Goal: Information Seeking & Learning: Learn about a topic

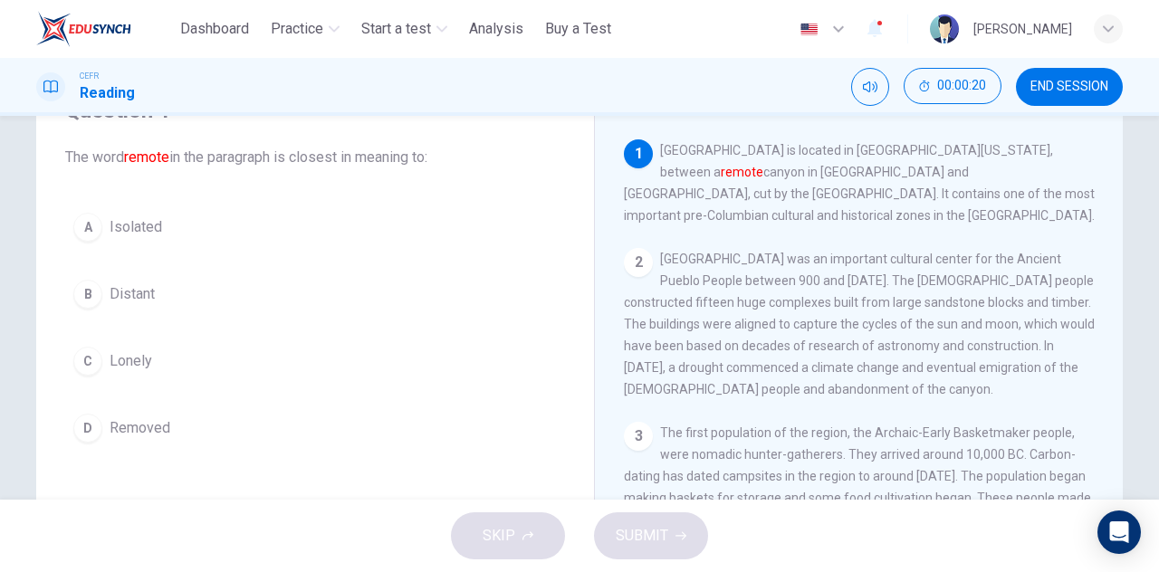
scroll to position [91, 0]
click at [152, 234] on span "Isolated" at bounding box center [136, 229] width 53 height 22
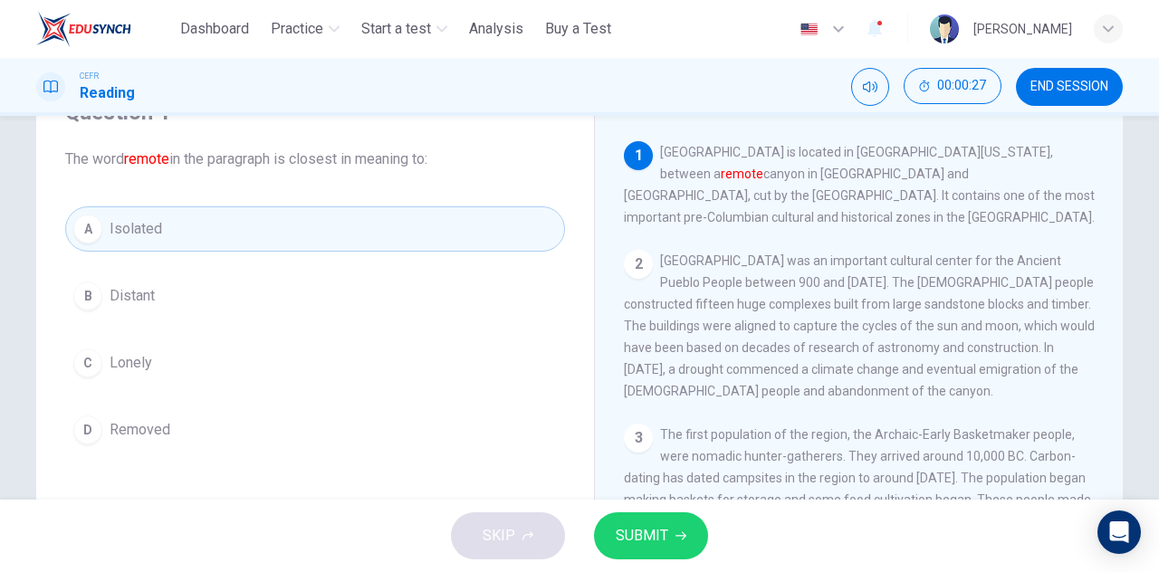
click at [658, 531] on span "SUBMIT" at bounding box center [642, 535] width 53 height 25
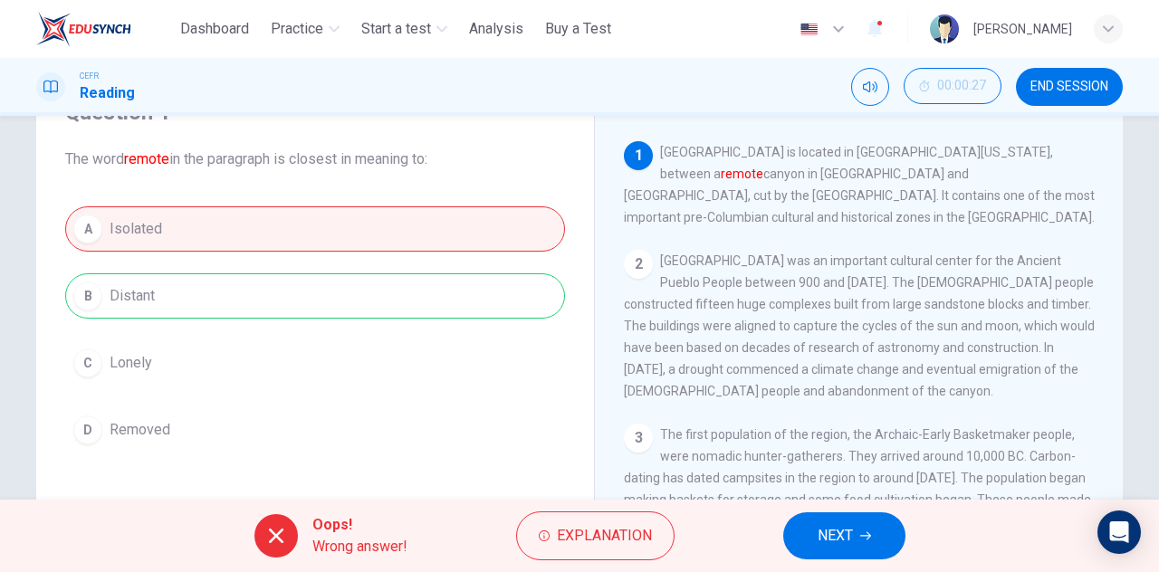
click at [658, 531] on button "Explanation" at bounding box center [595, 536] width 158 height 49
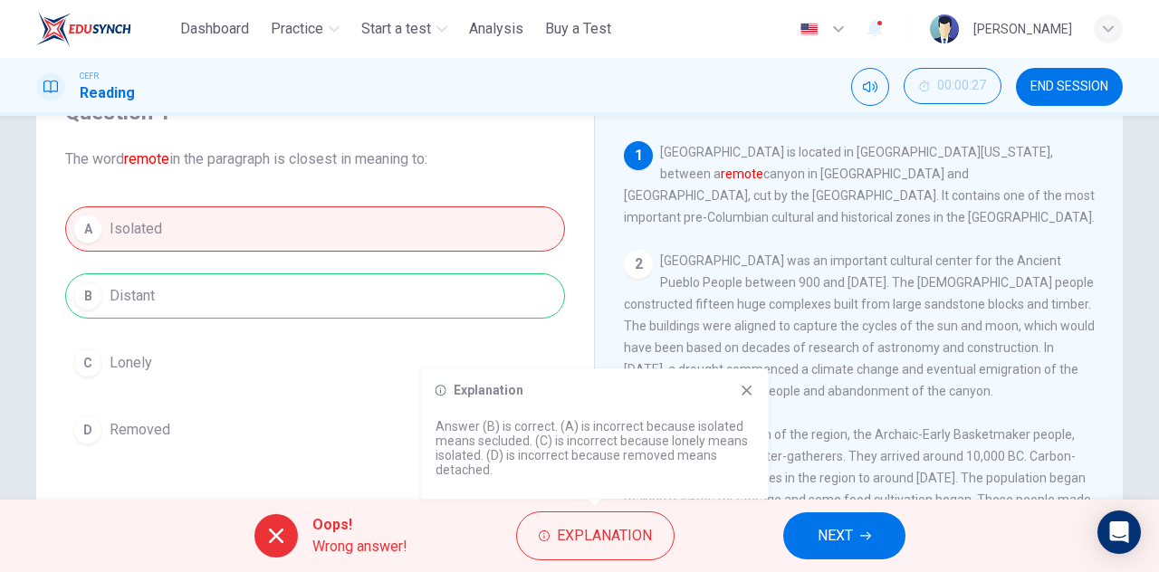
click at [751, 393] on icon at bounding box center [747, 390] width 14 height 14
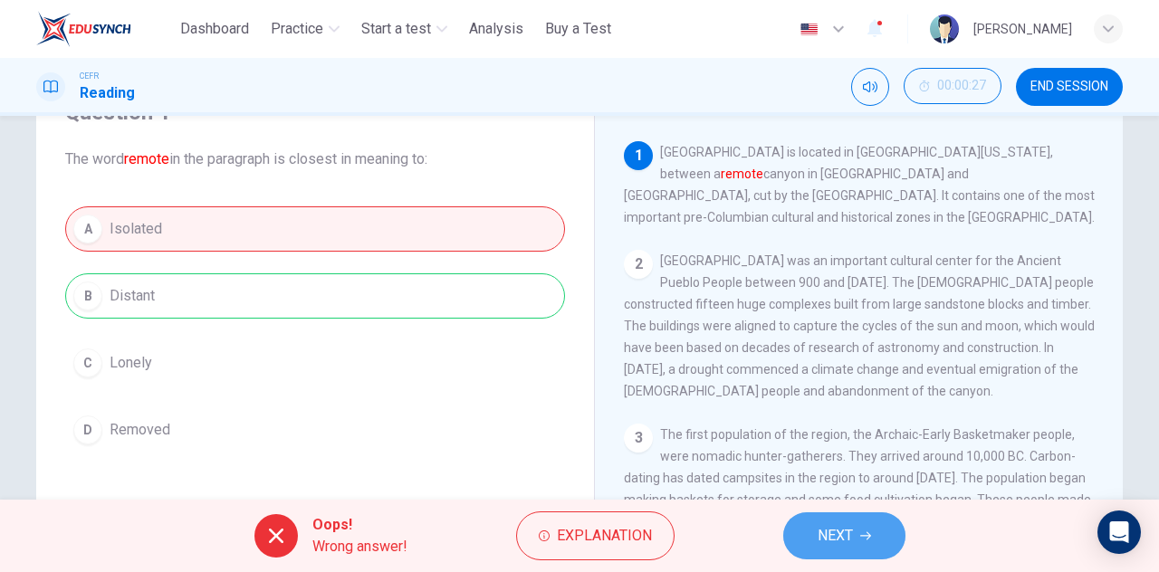
click at [855, 524] on button "NEXT" at bounding box center [844, 536] width 122 height 47
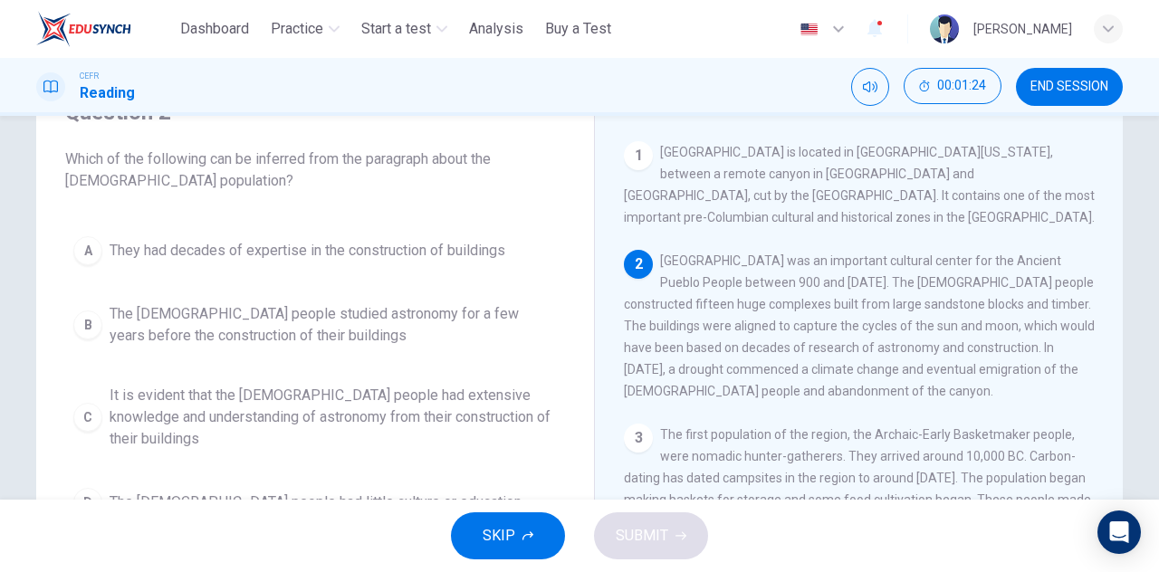
scroll to position [181, 0]
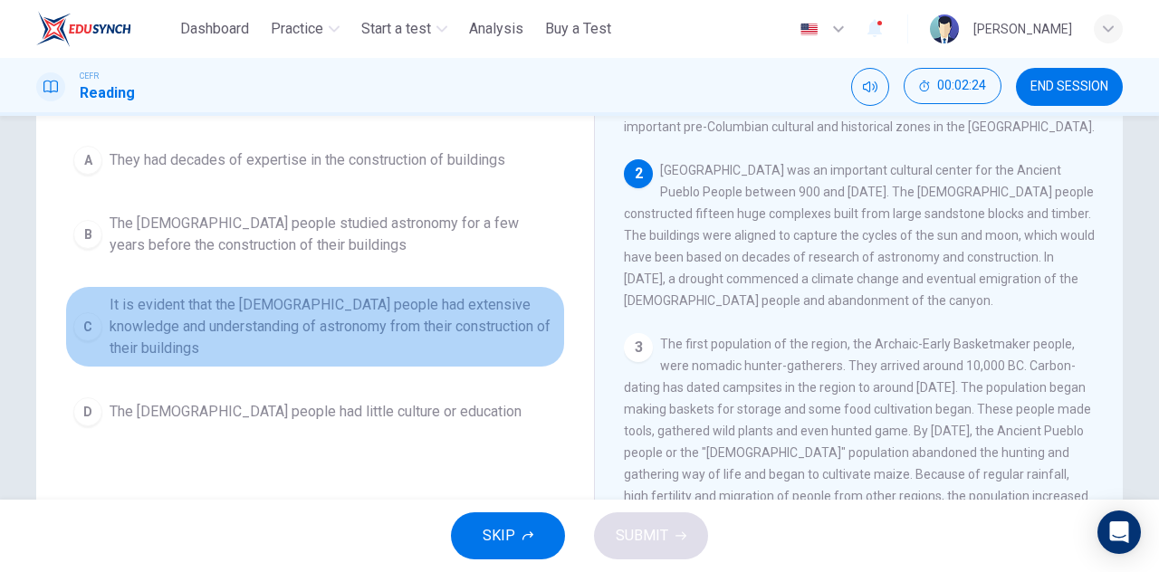
click at [323, 301] on span "It is evident that the [DEMOGRAPHIC_DATA] people had extensive knowledge and un…" at bounding box center [333, 326] width 447 height 65
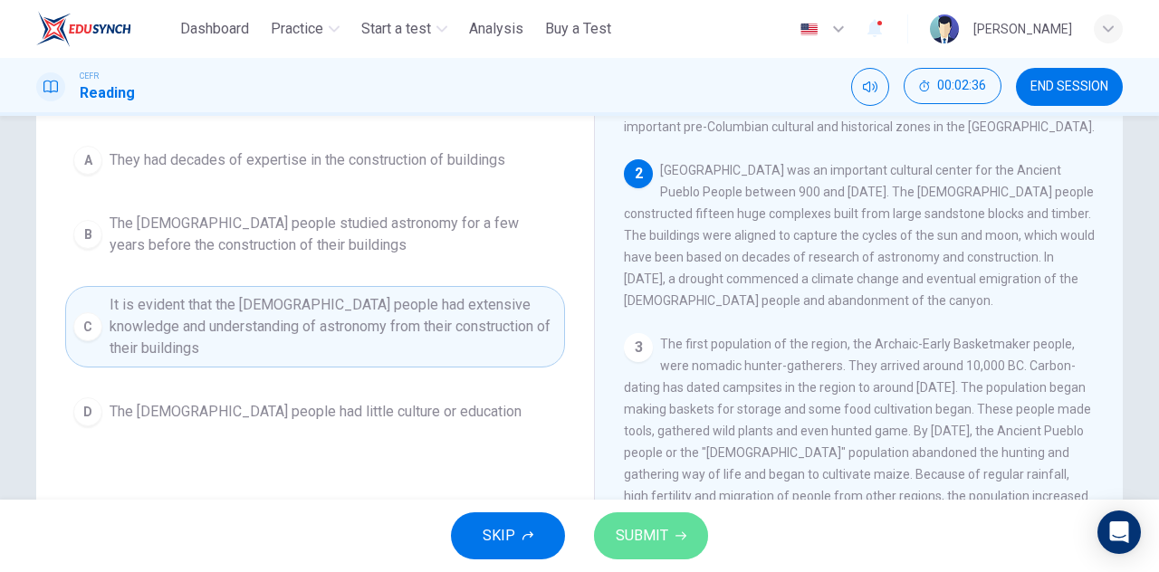
click at [677, 537] on icon "button" at bounding box center [681, 536] width 11 height 11
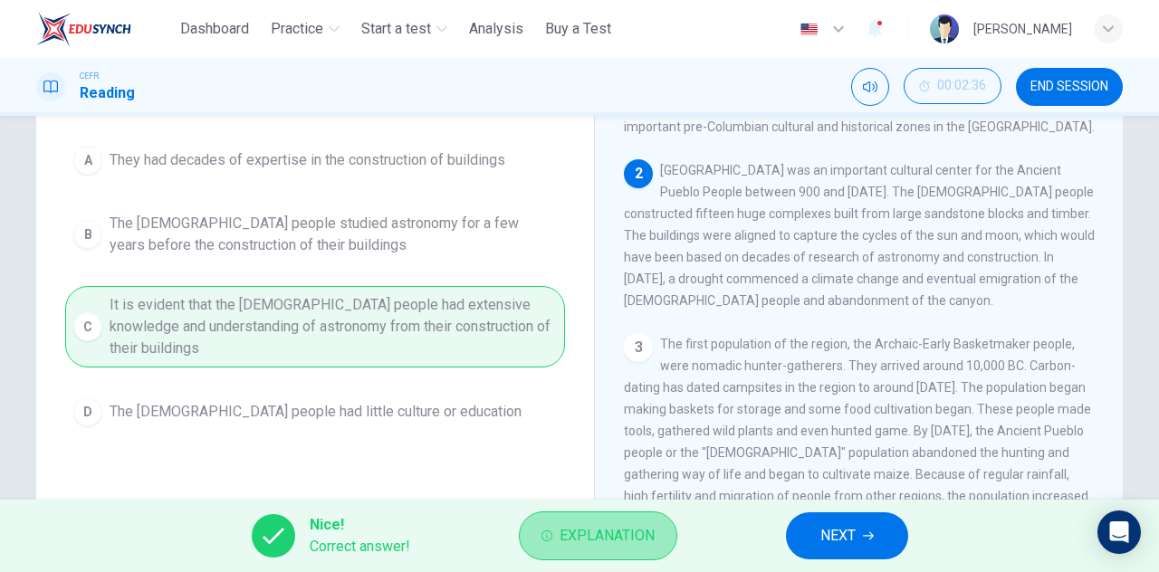
click at [654, 533] on span "Explanation" at bounding box center [607, 535] width 95 height 25
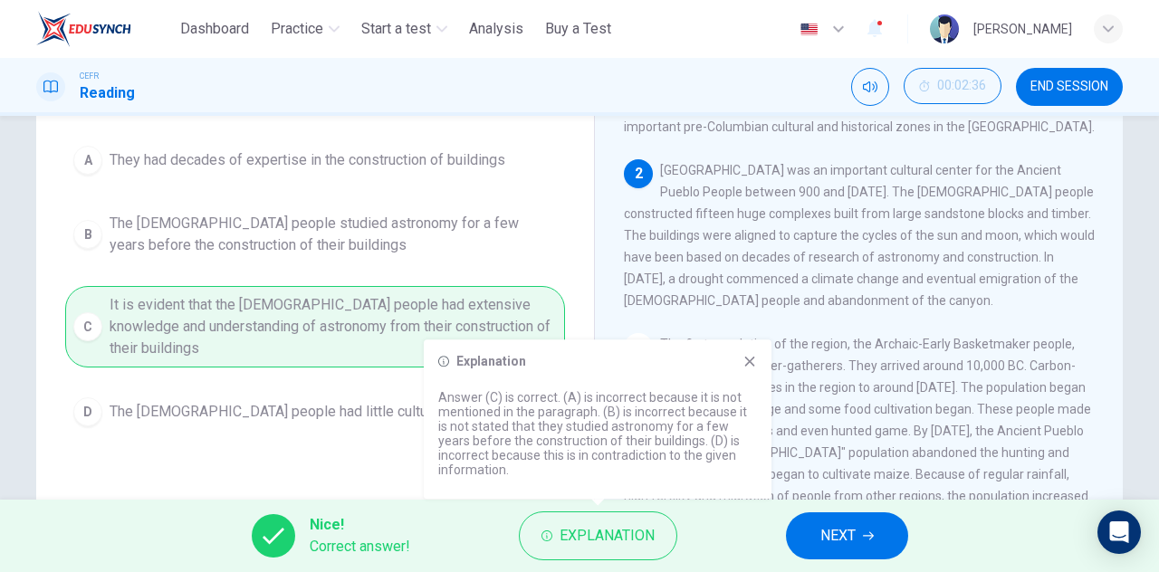
click at [746, 367] on icon at bounding box center [750, 362] width 10 height 10
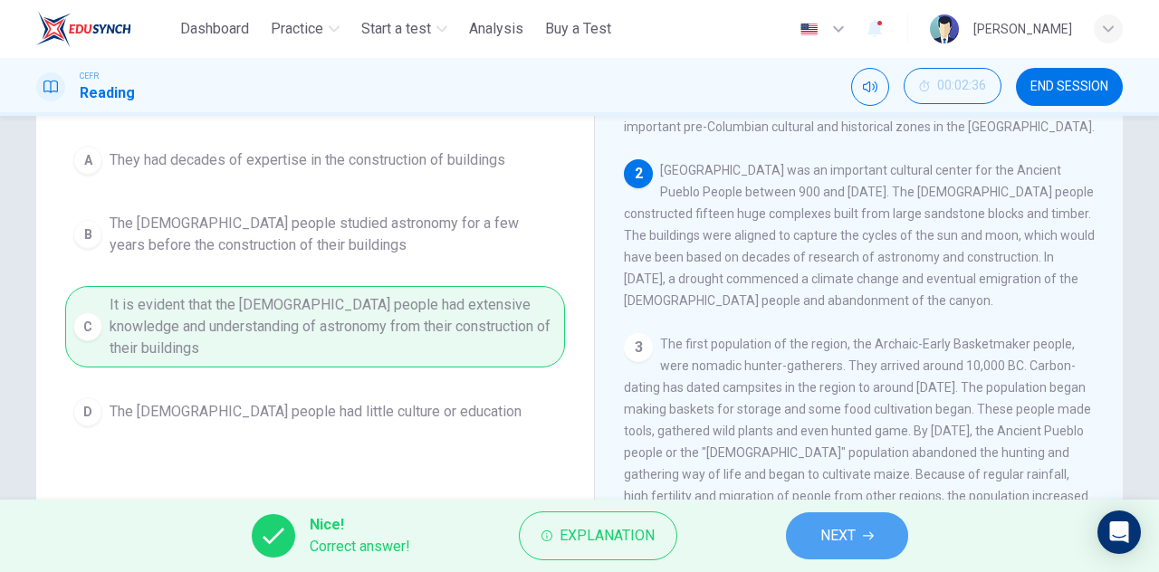
click at [840, 535] on span "NEXT" at bounding box center [837, 535] width 35 height 25
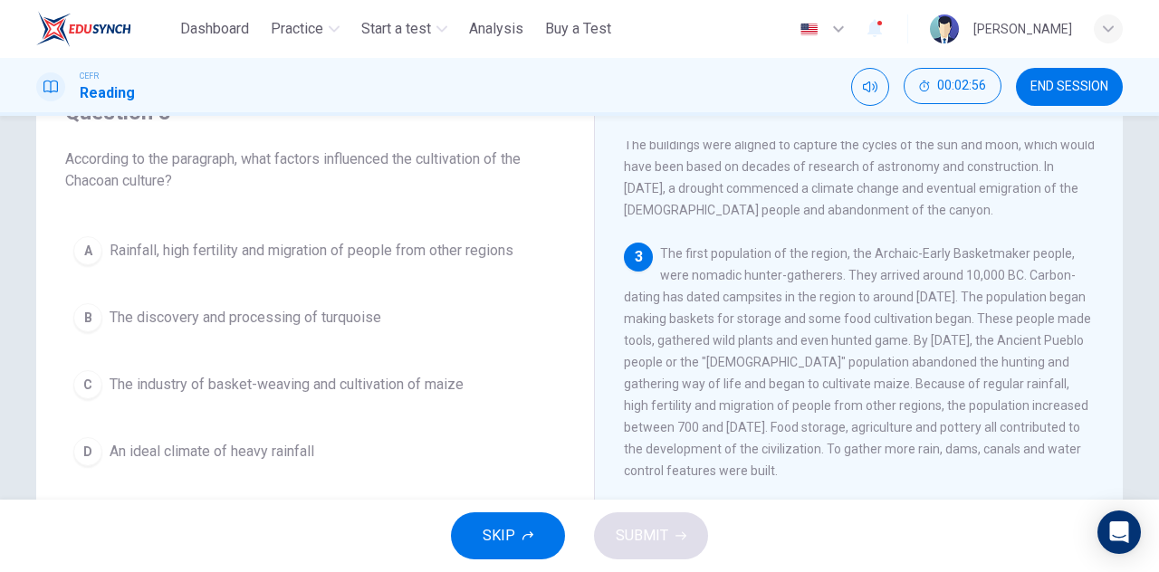
drag, startPoint x: 280, startPoint y: 163, endPoint x: 438, endPoint y: 171, distance: 158.7
click at [438, 171] on span "According to the paragraph, what factors influenced the cultivation of the Chac…" at bounding box center [315, 170] width 500 height 43
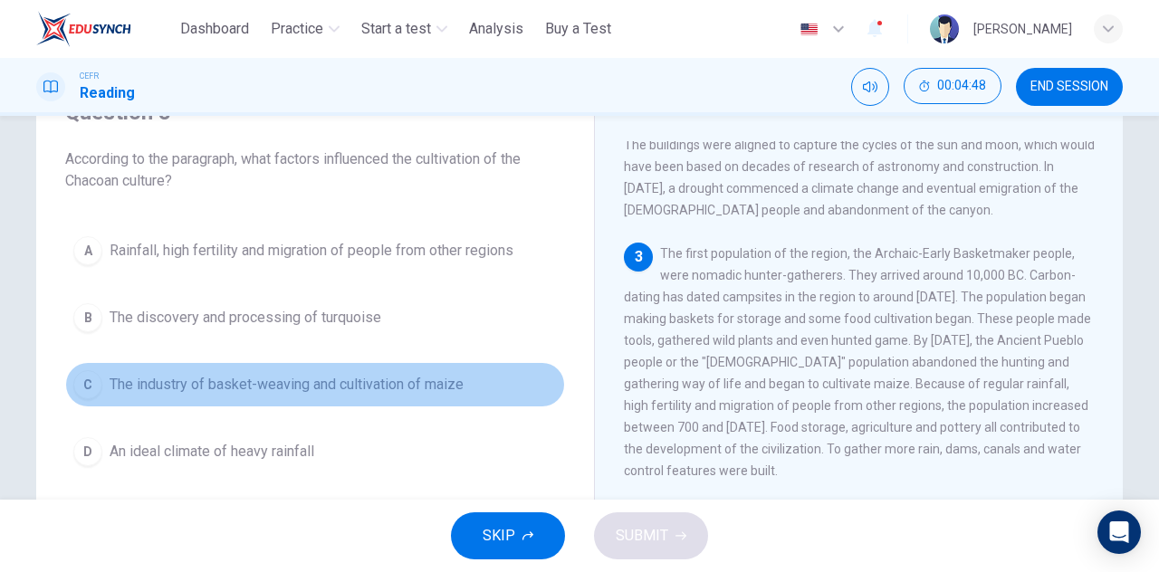
click at [331, 389] on span "The industry of basket-weaving and cultivation of maize" at bounding box center [287, 385] width 354 height 22
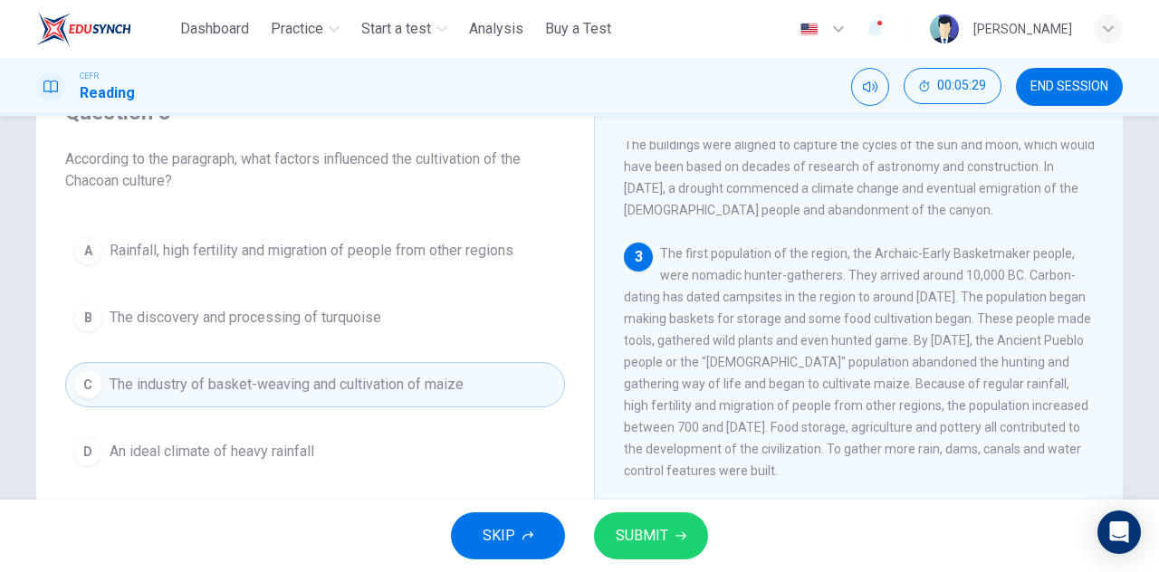
click at [385, 245] on span "Rainfall, high fertility and migration of people from other regions" at bounding box center [312, 251] width 404 height 22
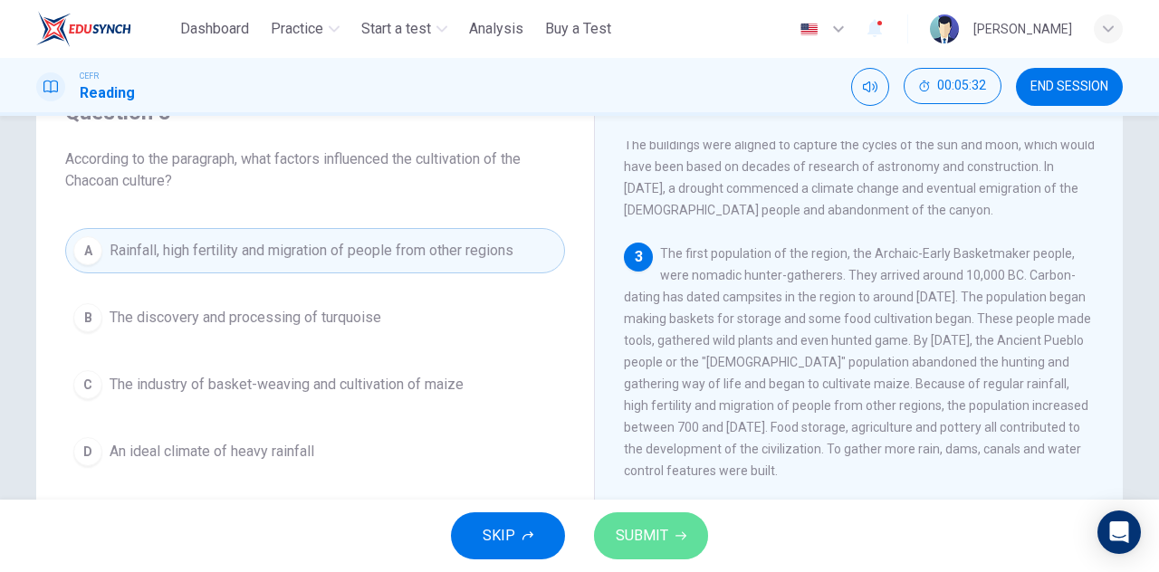
click at [643, 537] on span "SUBMIT" at bounding box center [642, 535] width 53 height 25
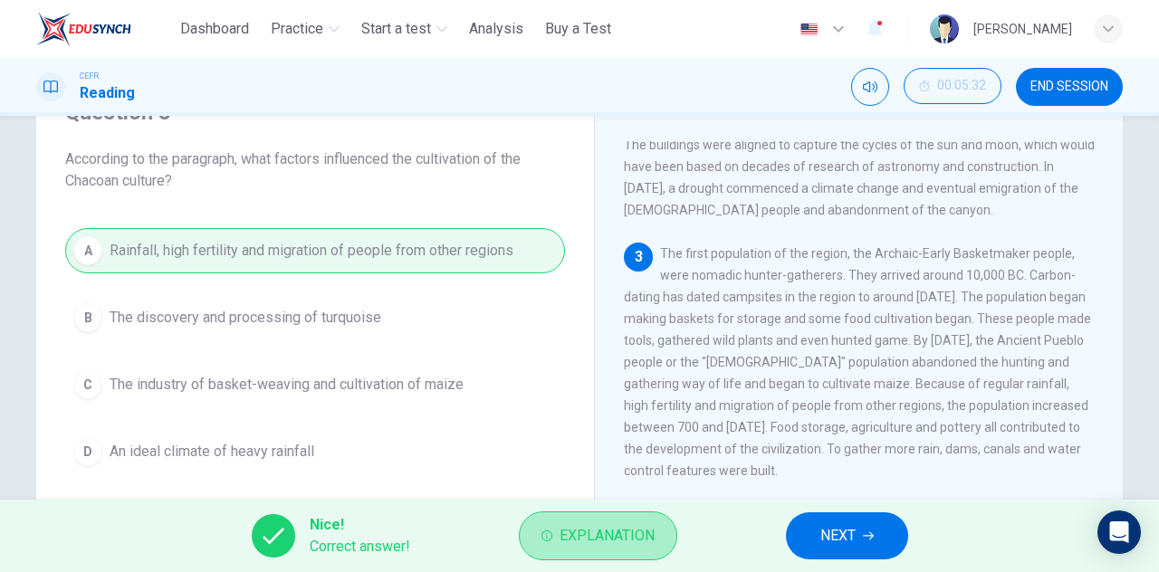
click at [643, 537] on span "Explanation" at bounding box center [607, 535] width 95 height 25
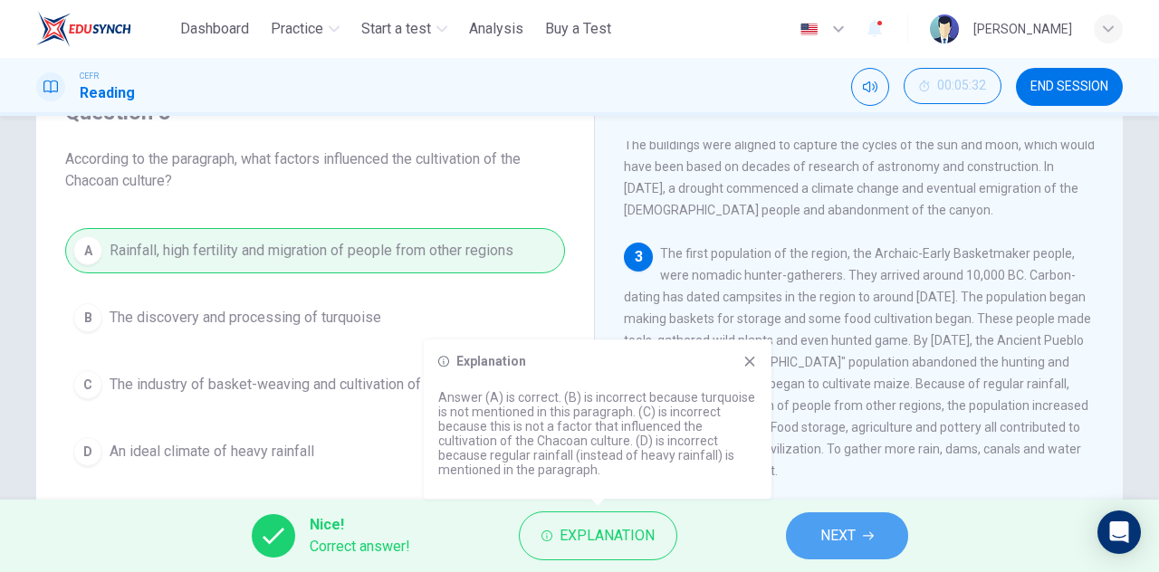
click at [841, 524] on span "NEXT" at bounding box center [837, 535] width 35 height 25
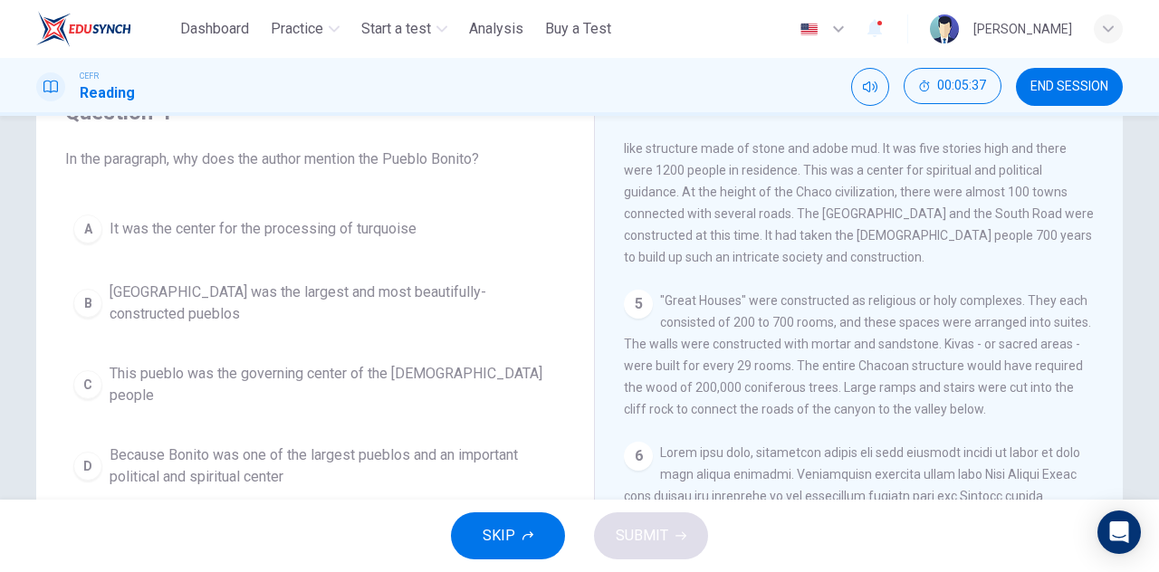
scroll to position [543, 0]
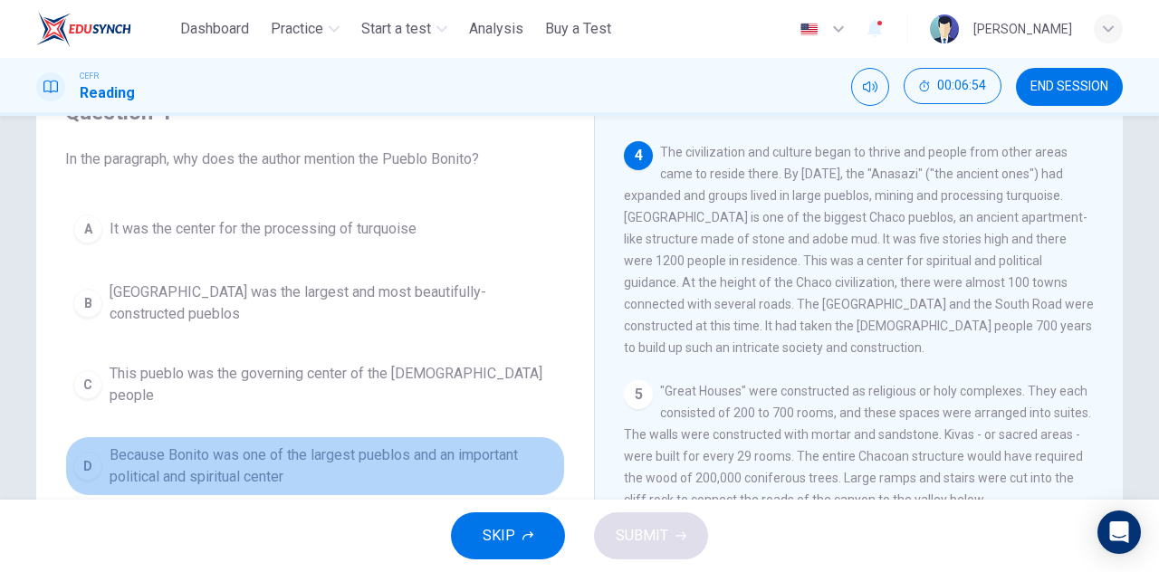
click at [416, 445] on span "Because Bonito was one of the largest pueblos and an important political and sp…" at bounding box center [333, 466] width 447 height 43
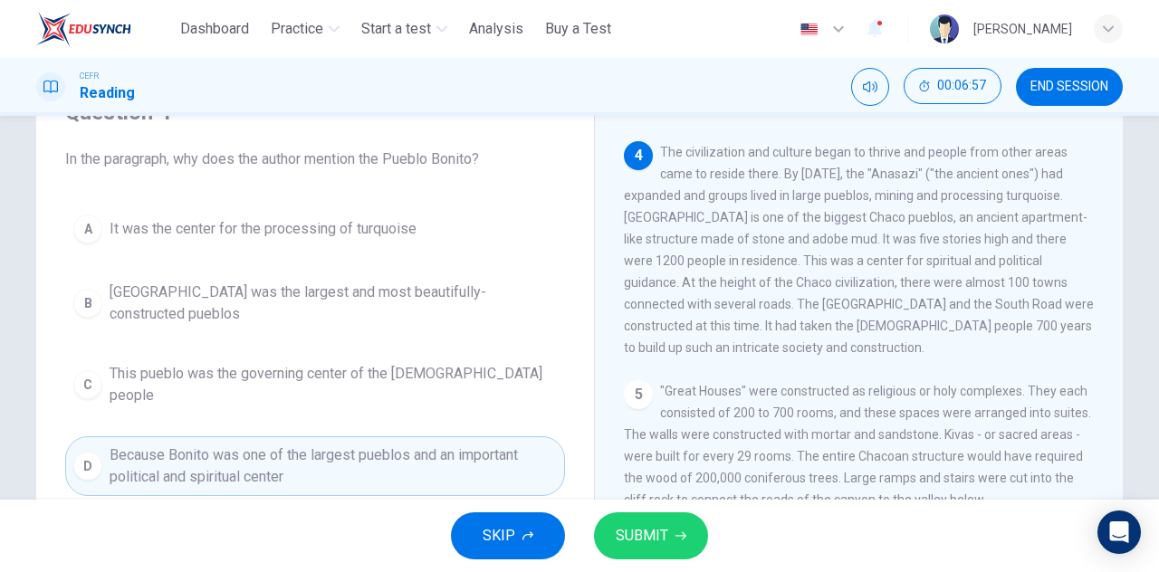
click at [661, 531] on span "SUBMIT" at bounding box center [642, 535] width 53 height 25
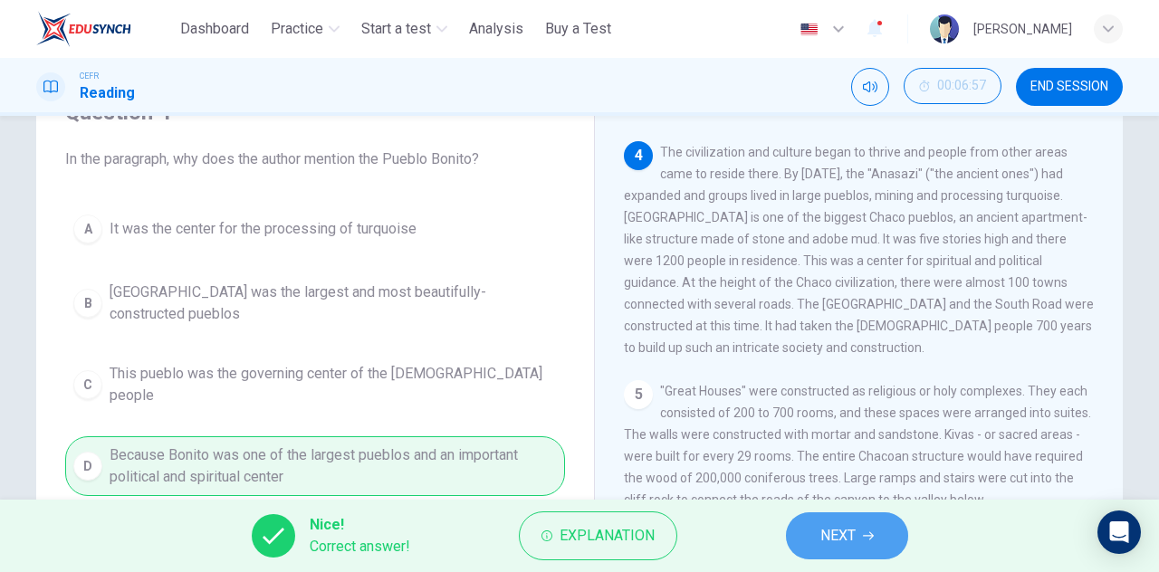
click at [849, 533] on span "NEXT" at bounding box center [837, 535] width 35 height 25
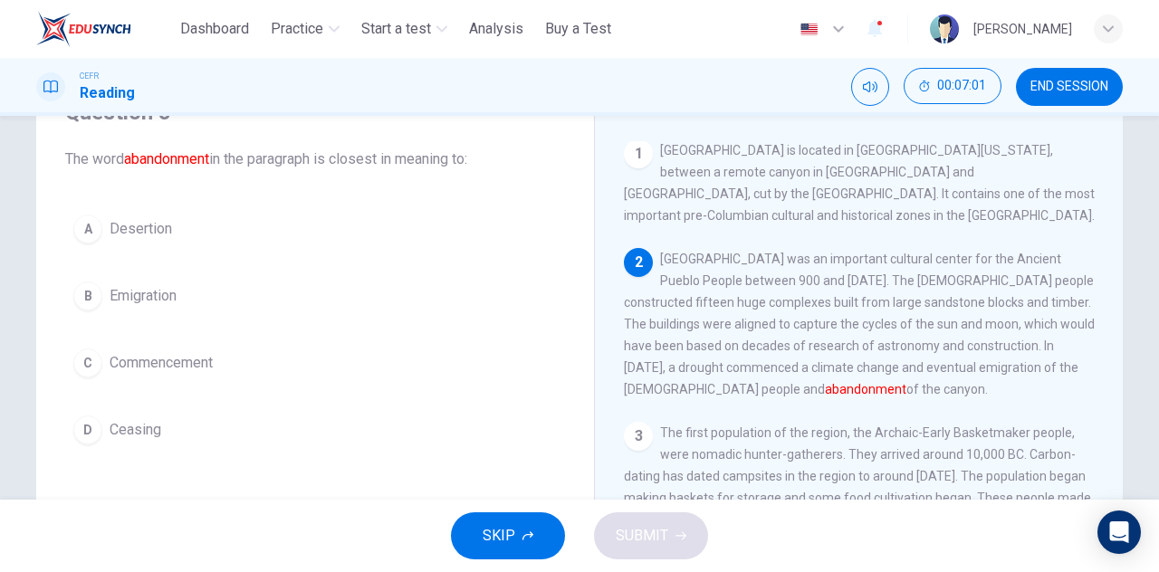
scroll to position [0, 0]
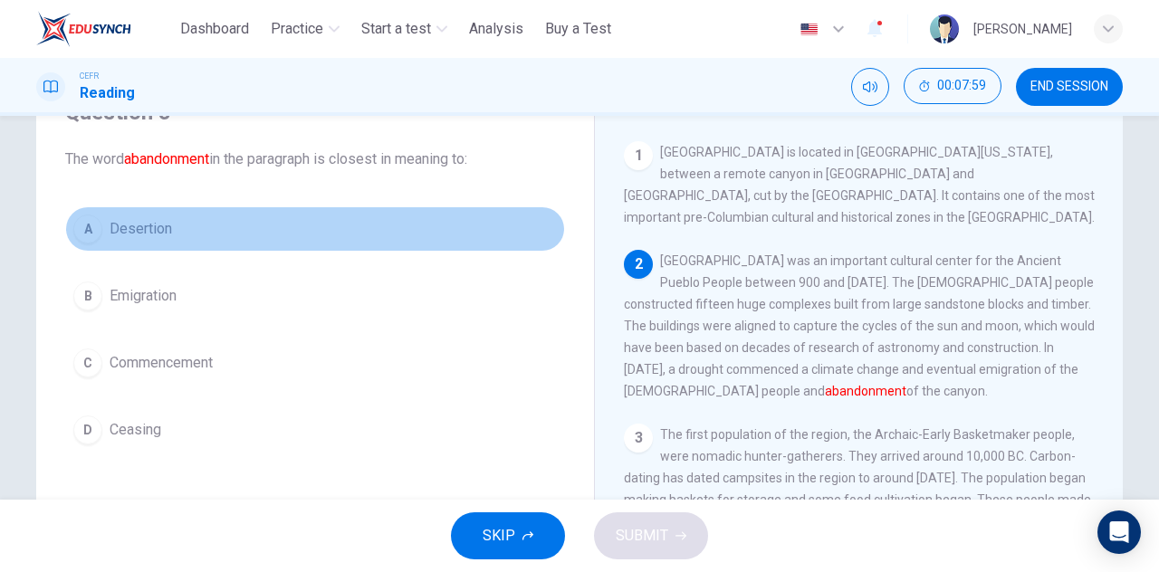
click at [130, 235] on span "Desertion" at bounding box center [141, 229] width 62 height 22
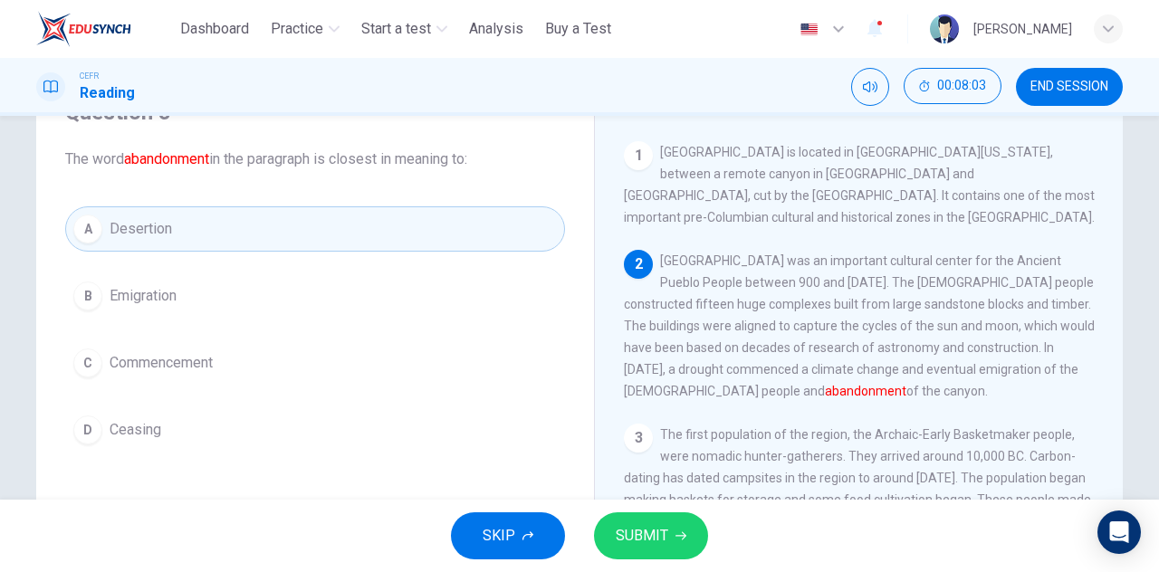
click at [629, 522] on button "SUBMIT" at bounding box center [651, 536] width 114 height 47
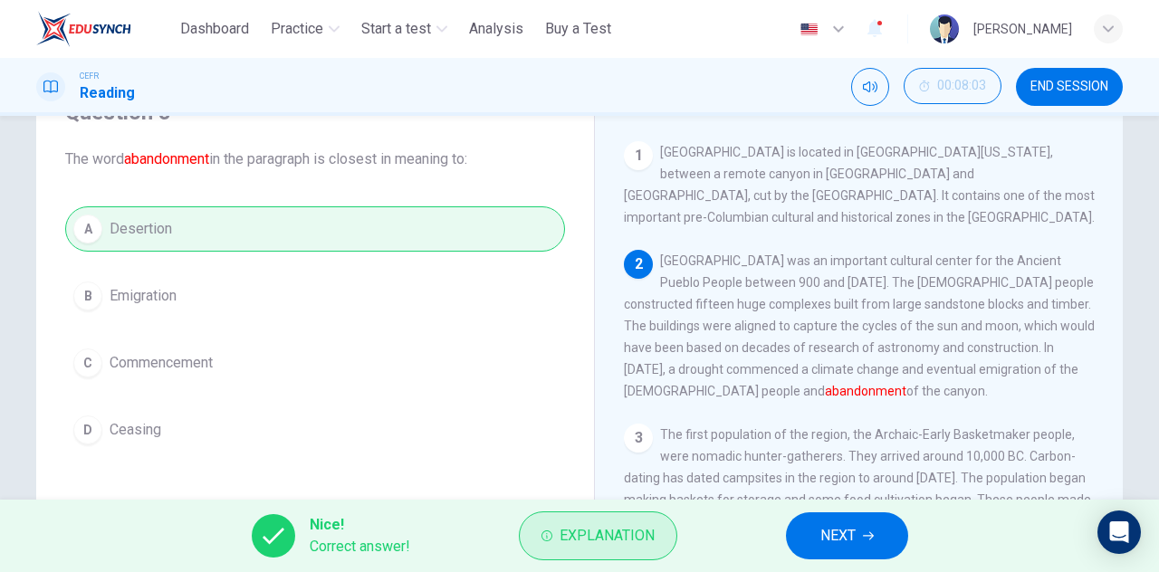
click at [578, 523] on button "Explanation" at bounding box center [598, 536] width 158 height 49
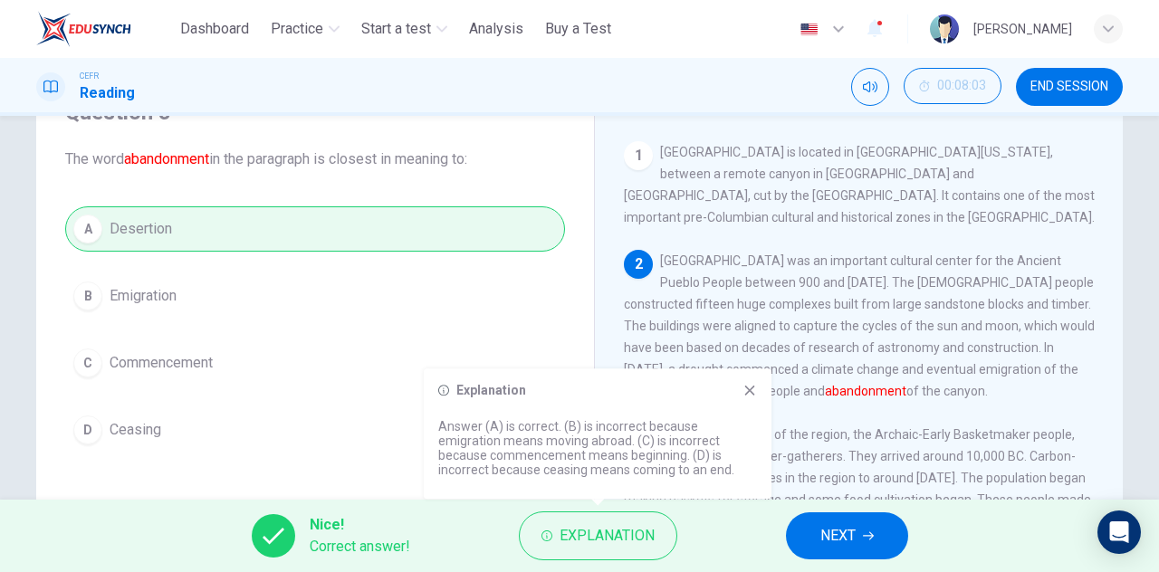
click at [426, 526] on div "Nice! Correct answer! Explanation NEXT" at bounding box center [579, 536] width 1159 height 72
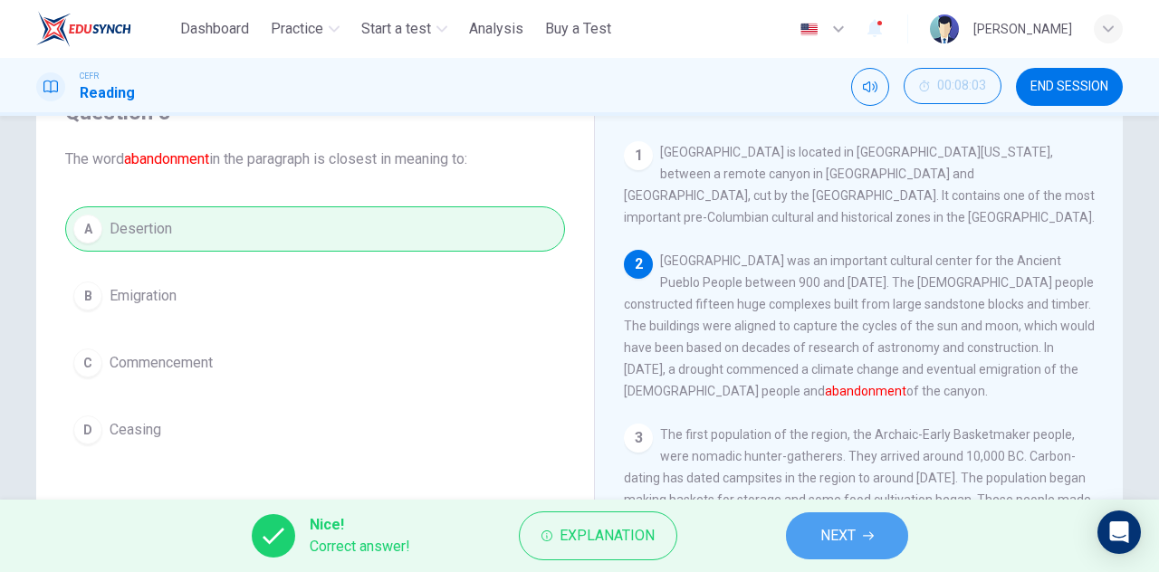
click at [831, 529] on span "NEXT" at bounding box center [837, 535] width 35 height 25
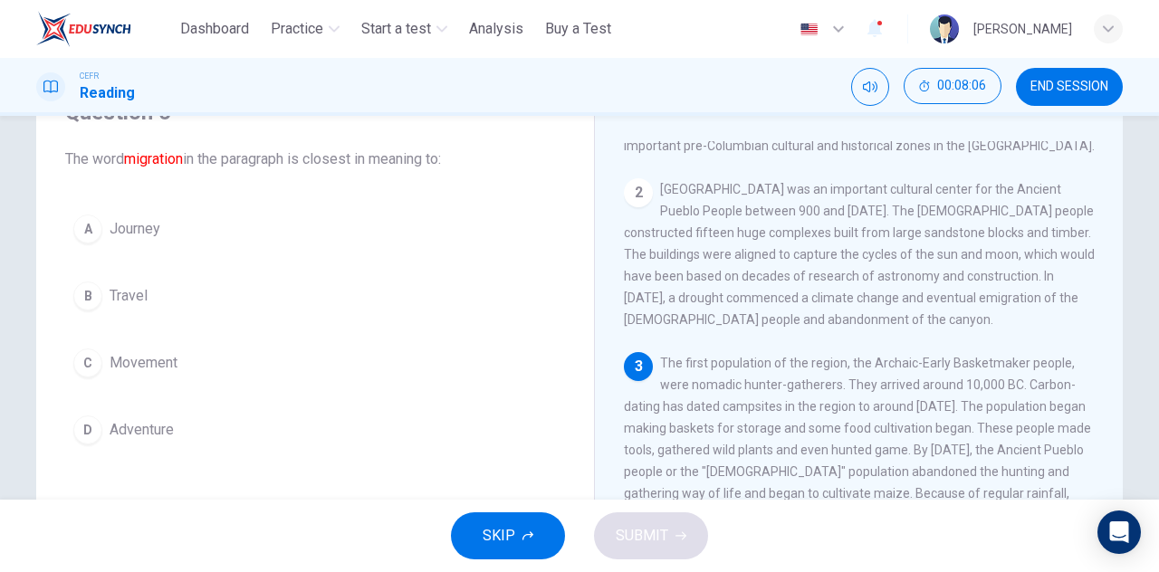
scroll to position [181, 0]
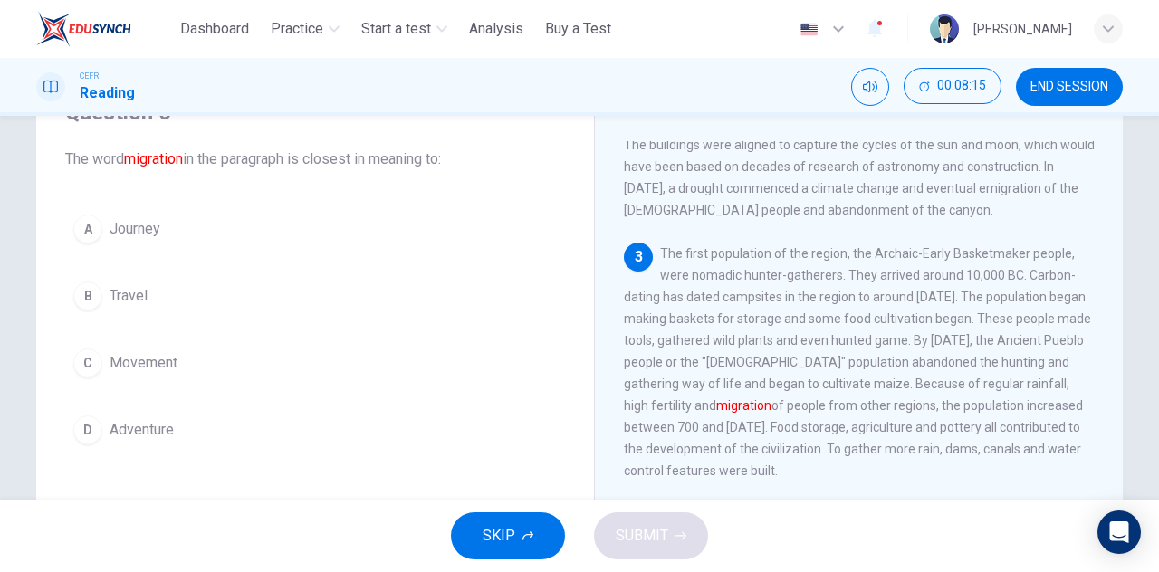
click at [169, 367] on span "Movement" at bounding box center [144, 363] width 68 height 22
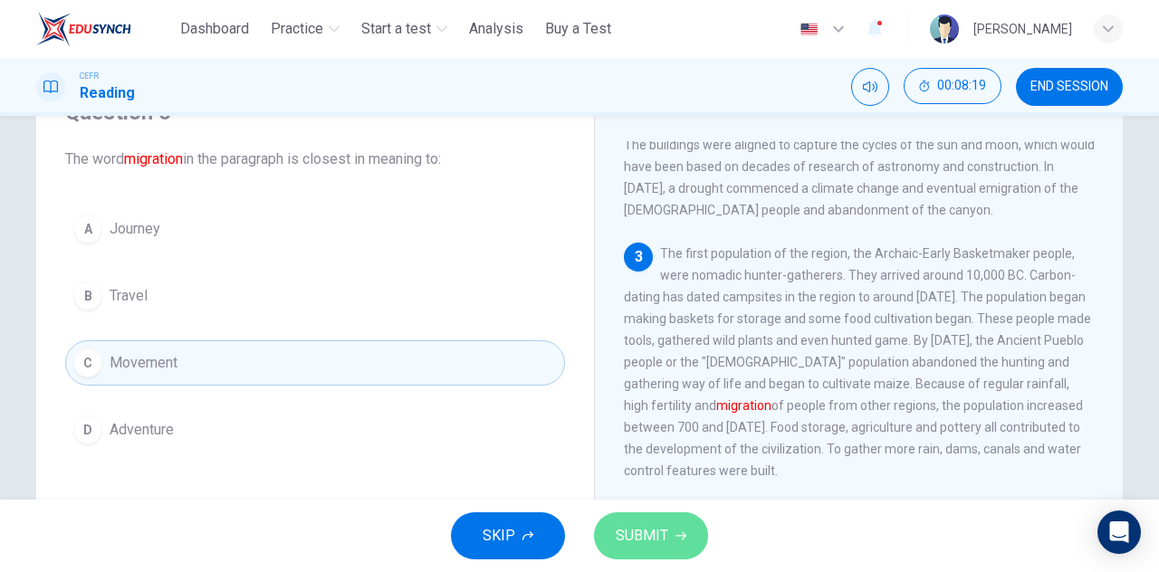
click at [649, 518] on button "SUBMIT" at bounding box center [651, 536] width 114 height 47
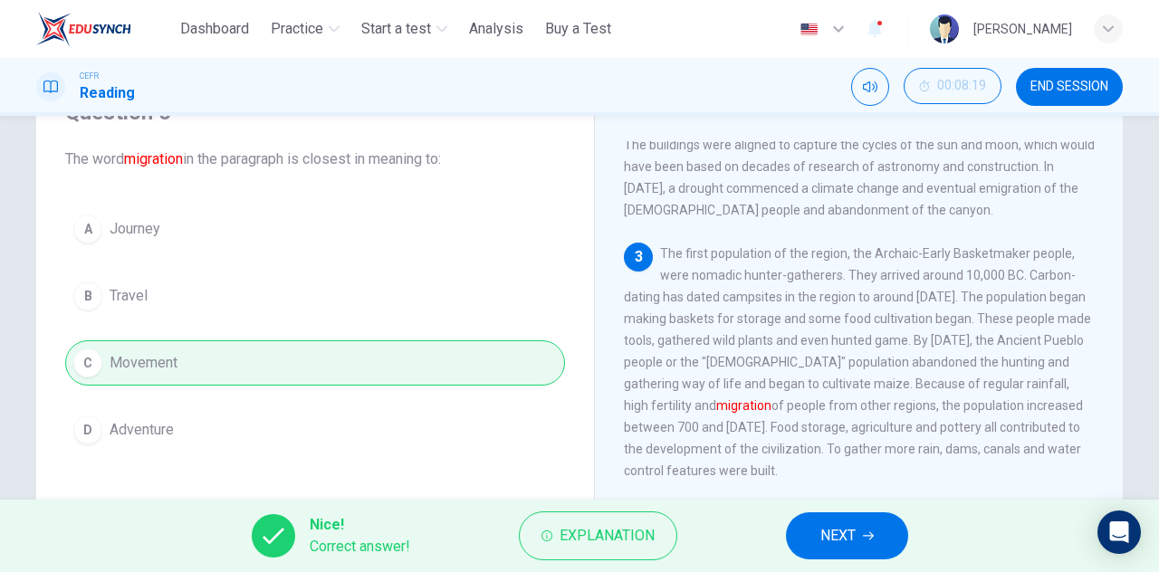
click at [830, 528] on span "NEXT" at bounding box center [837, 535] width 35 height 25
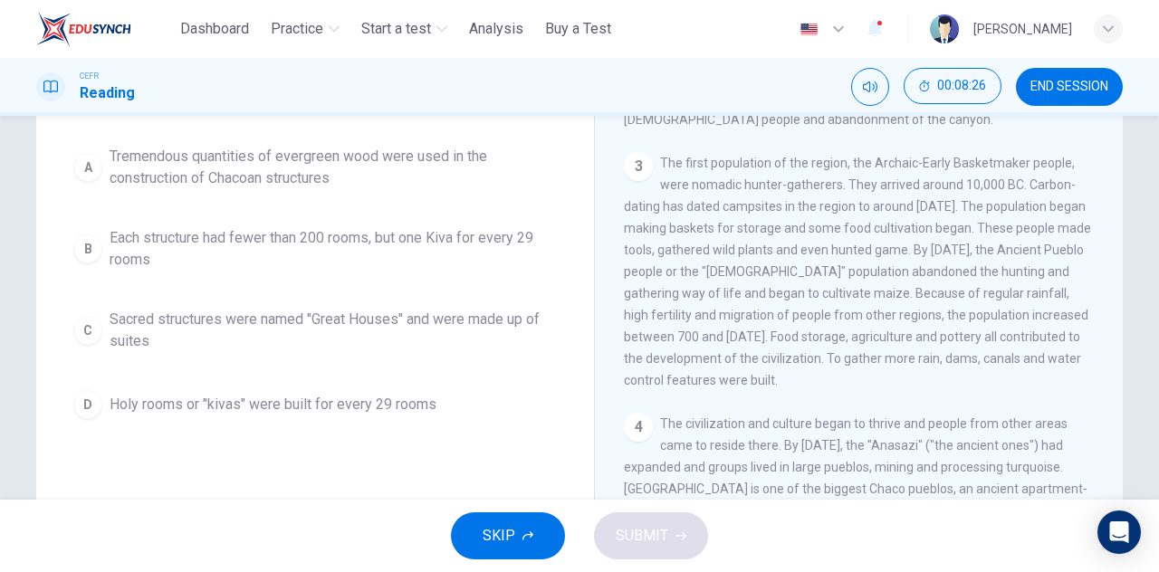
scroll to position [634, 0]
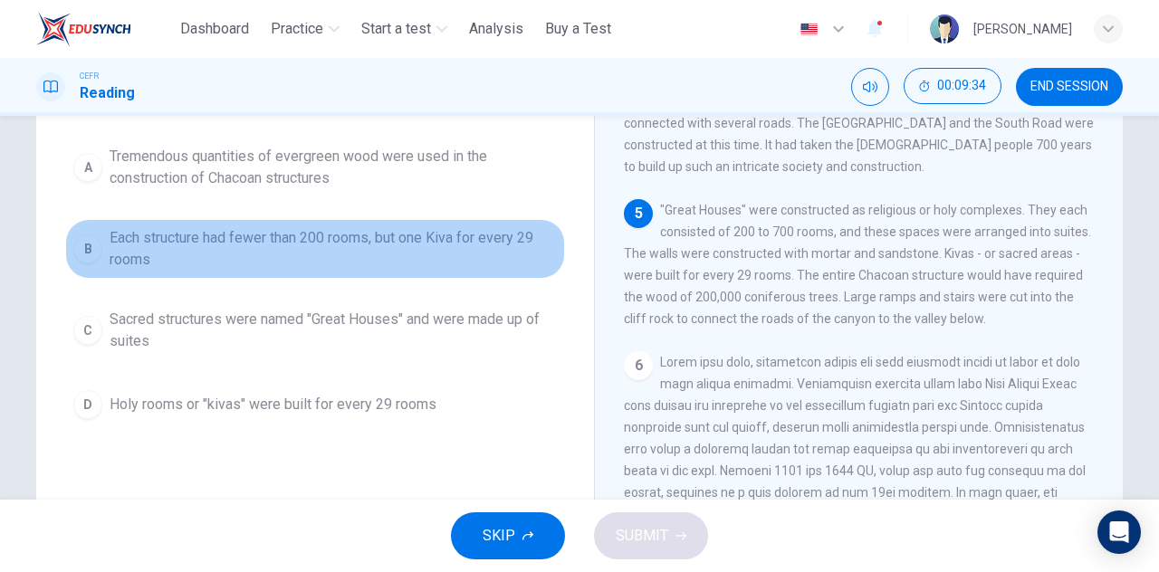
click at [471, 253] on span "Each structure had fewer than 200 rooms, but one Kiva for every 29 rooms" at bounding box center [333, 248] width 447 height 43
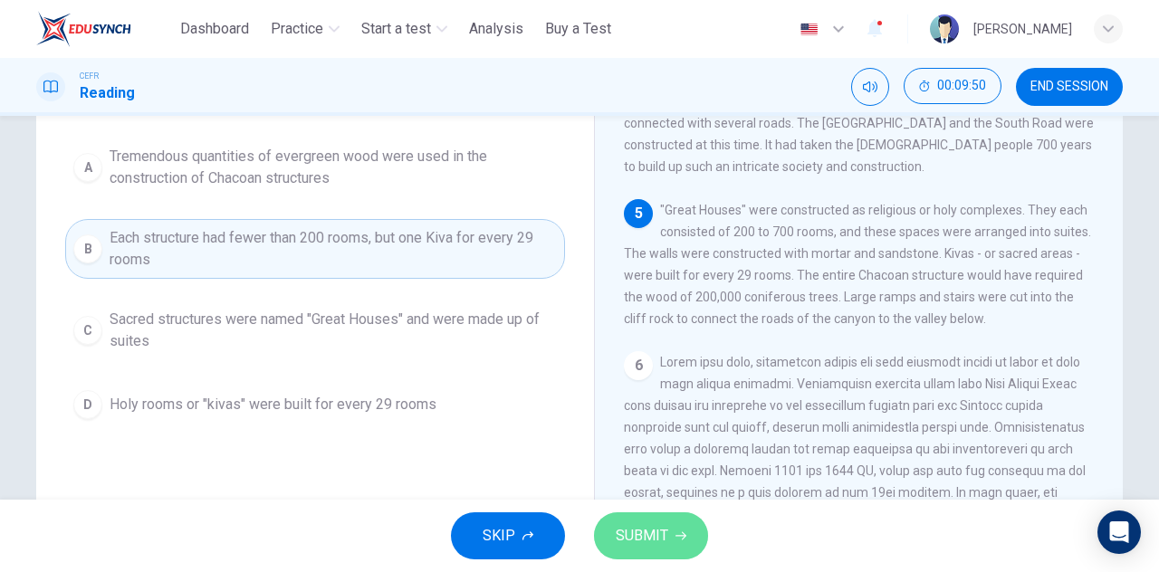
click at [636, 532] on span "SUBMIT" at bounding box center [642, 535] width 53 height 25
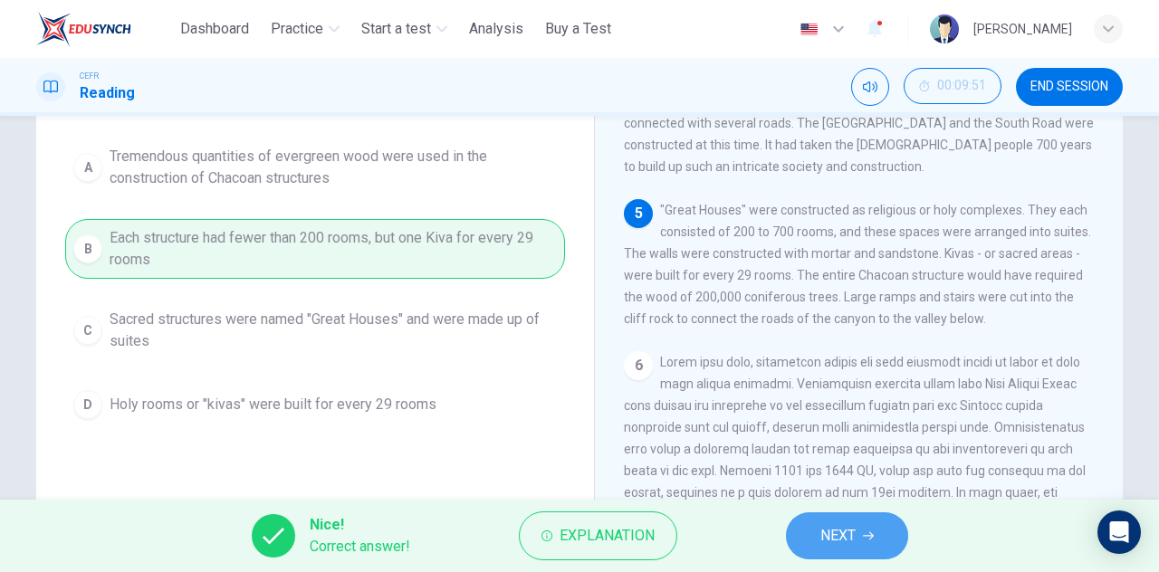
click at [834, 533] on span "NEXT" at bounding box center [837, 535] width 35 height 25
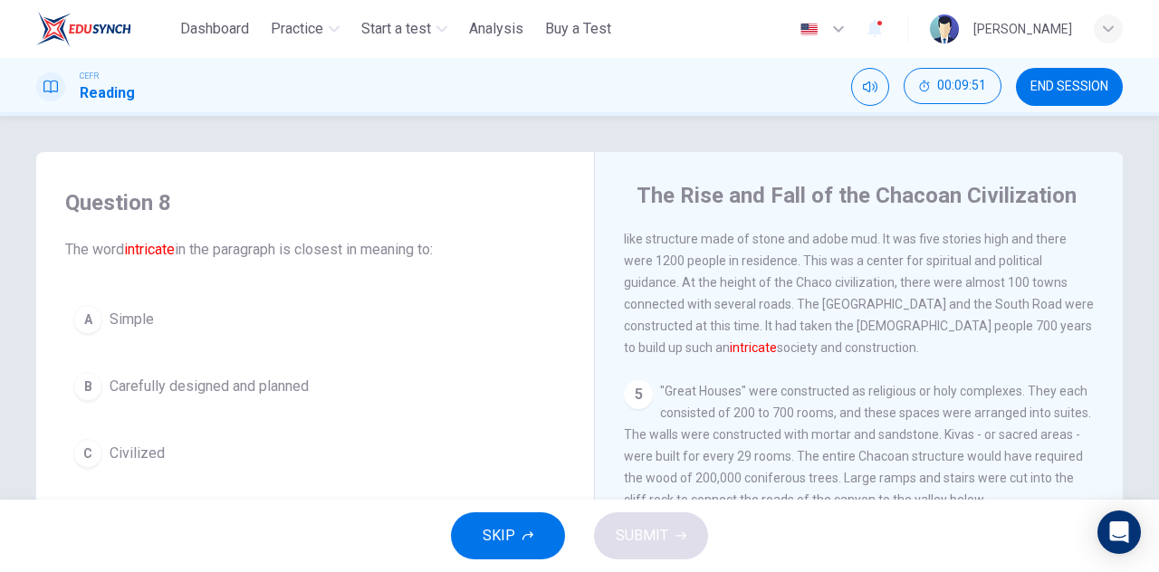
scroll to position [91, 0]
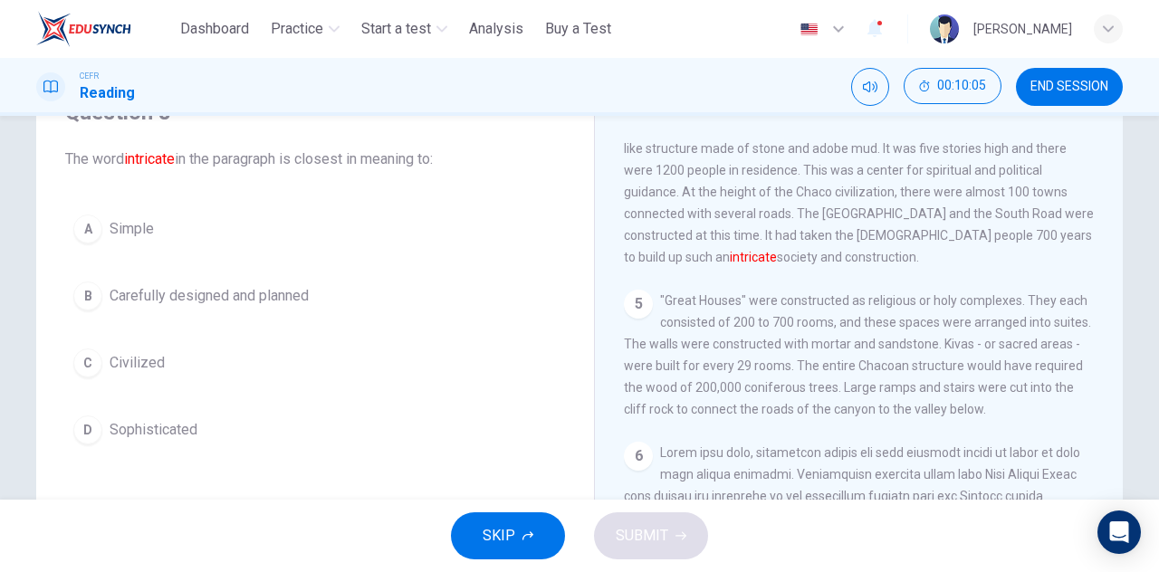
click at [293, 298] on span "Carefully designed and planned" at bounding box center [209, 296] width 199 height 22
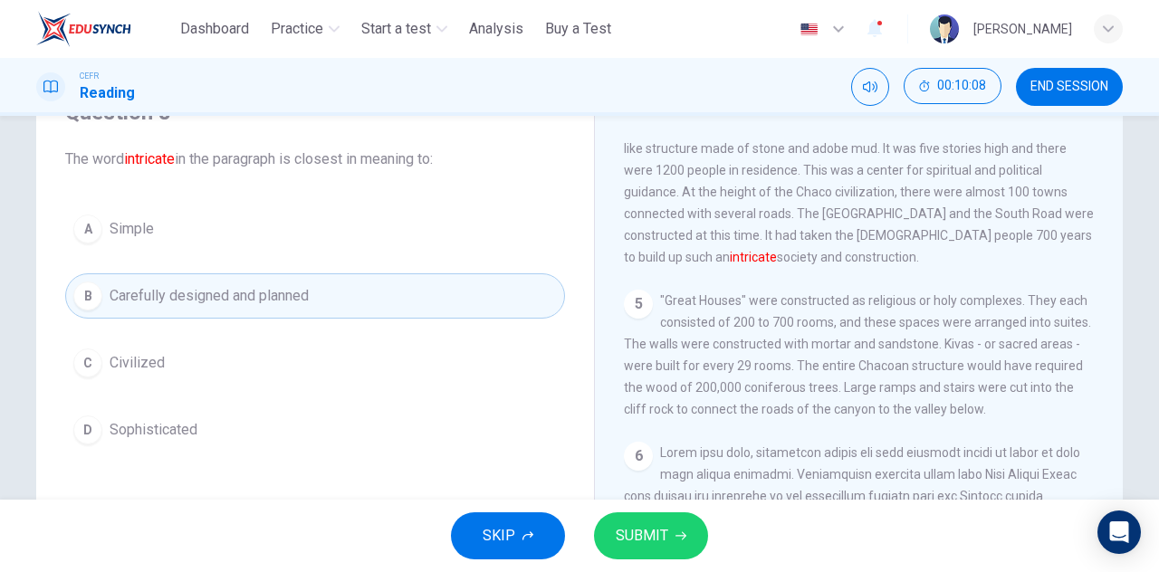
click at [664, 539] on span "SUBMIT" at bounding box center [642, 535] width 53 height 25
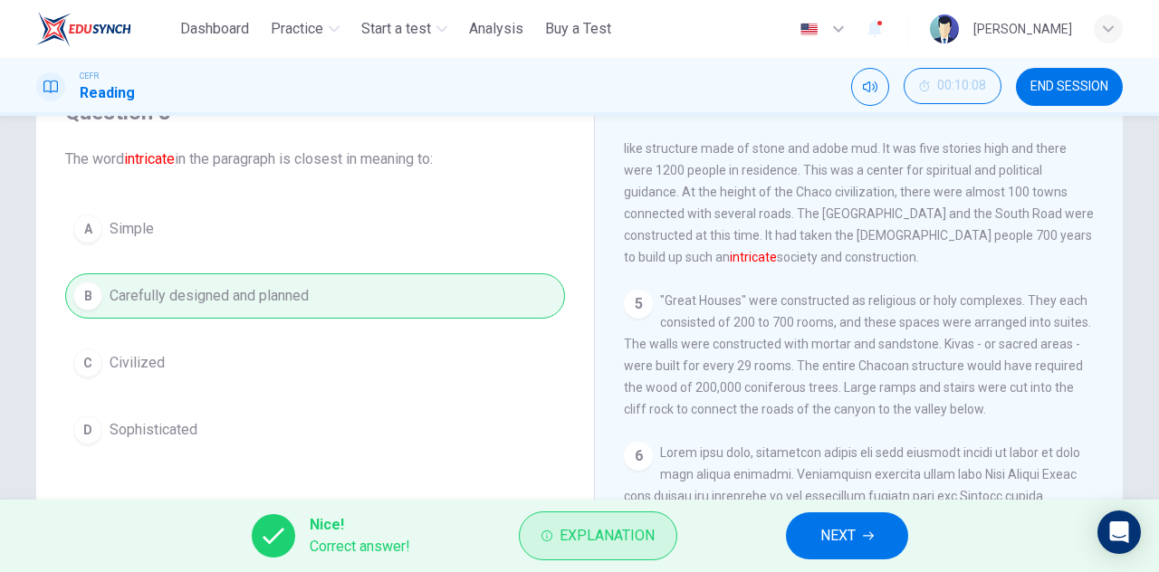
click at [644, 530] on span "Explanation" at bounding box center [607, 535] width 95 height 25
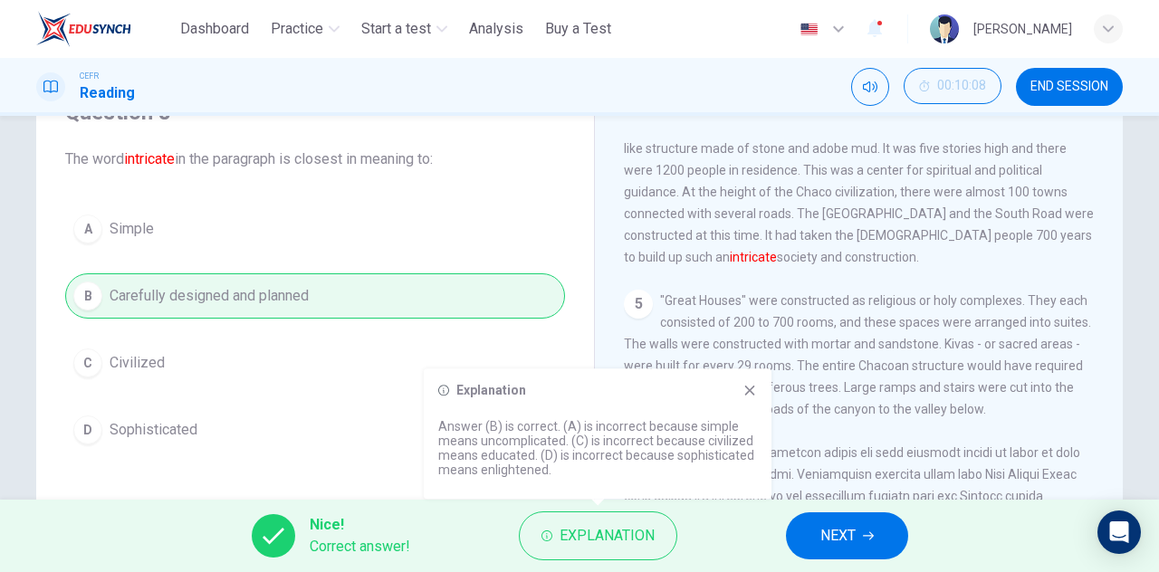
click at [752, 382] on div "Explanation Answer (B) is correct. (A) is incorrect because simple means uncomp…" at bounding box center [598, 434] width 348 height 130
click at [749, 384] on icon at bounding box center [750, 390] width 14 height 14
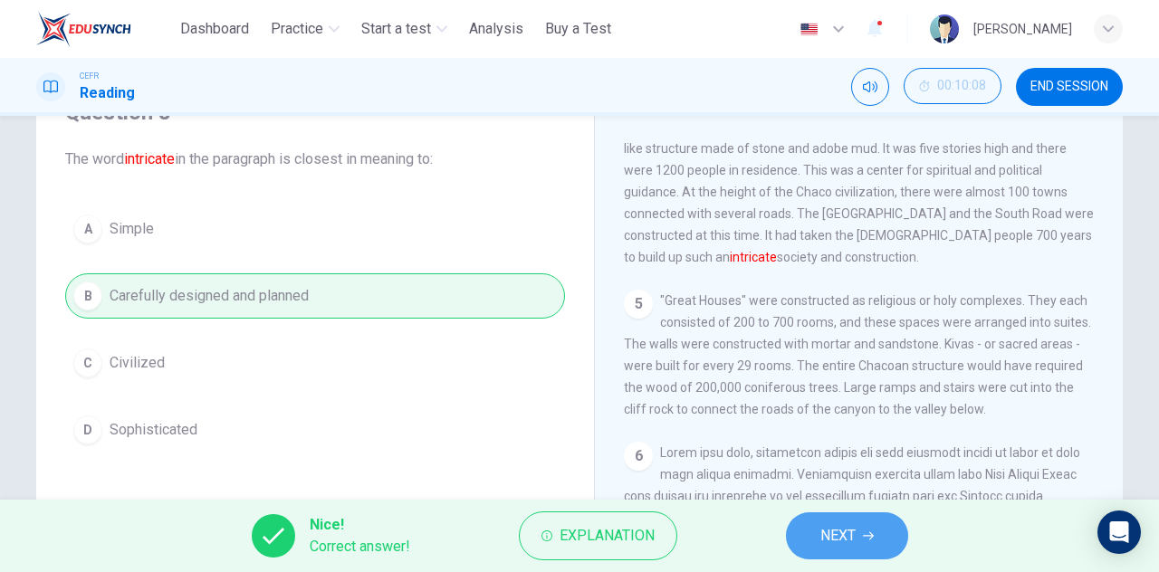
click at [817, 538] on button "NEXT" at bounding box center [847, 536] width 122 height 47
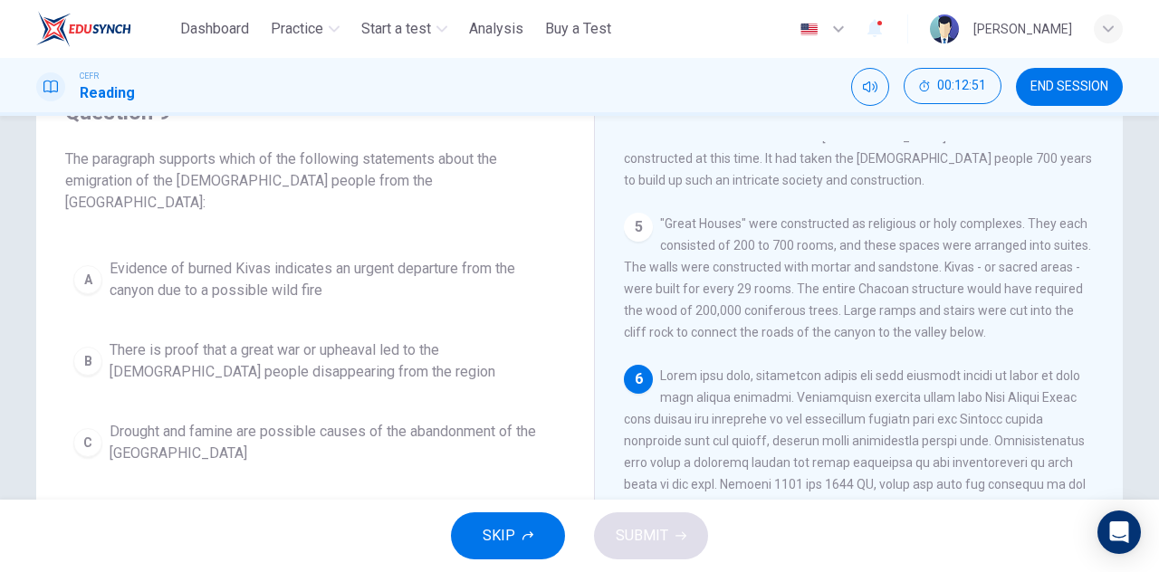
scroll to position [181, 0]
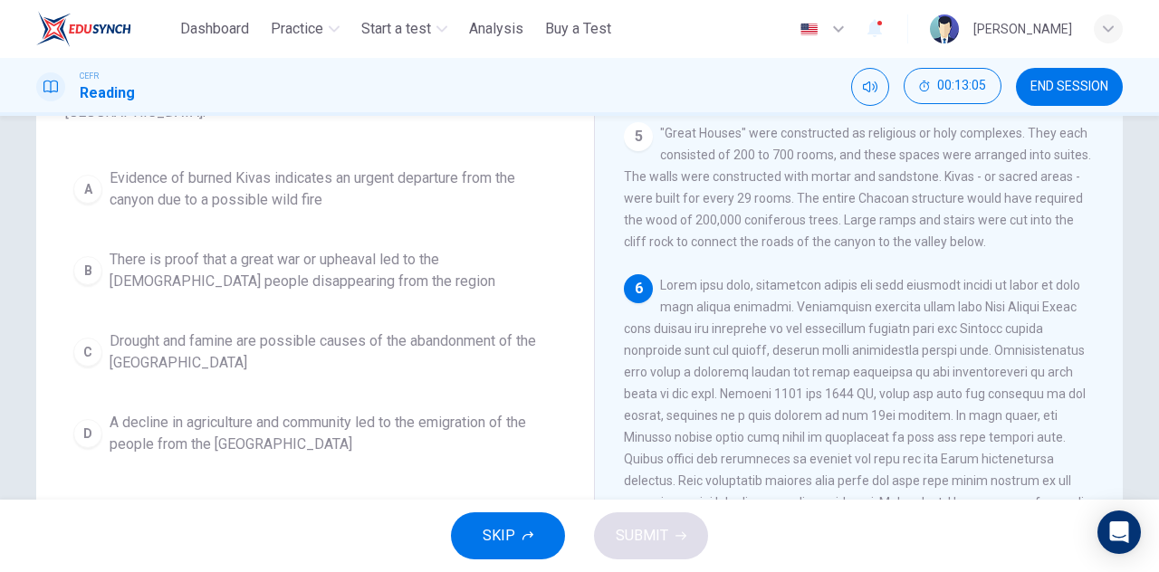
click at [331, 331] on span "Drought and famine are possible causes of the abandonment of the [GEOGRAPHIC_DA…" at bounding box center [333, 352] width 447 height 43
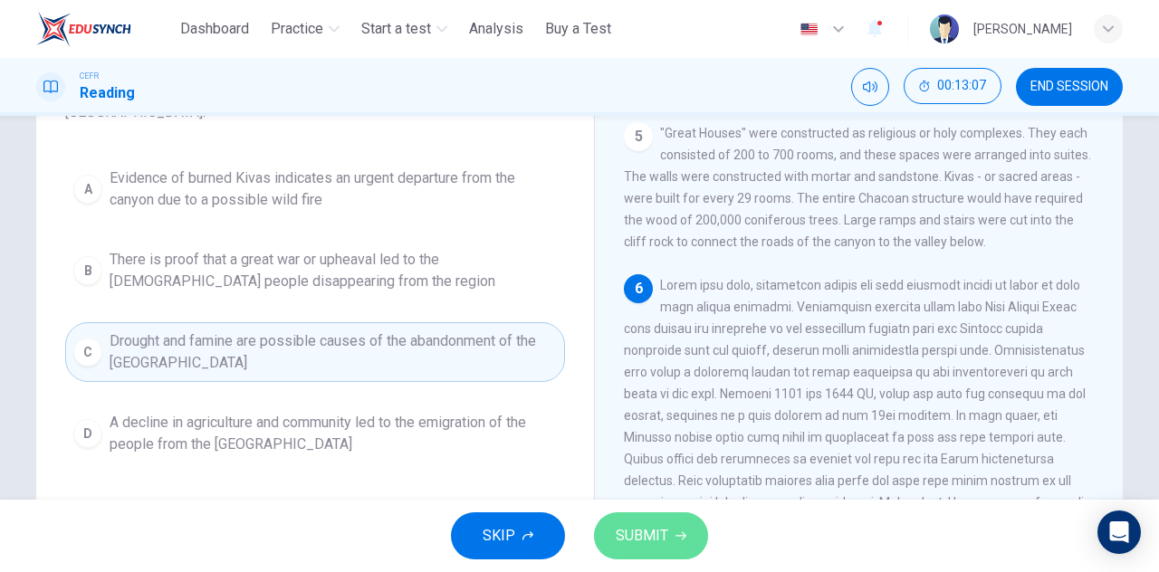
click at [650, 539] on span "SUBMIT" at bounding box center [642, 535] width 53 height 25
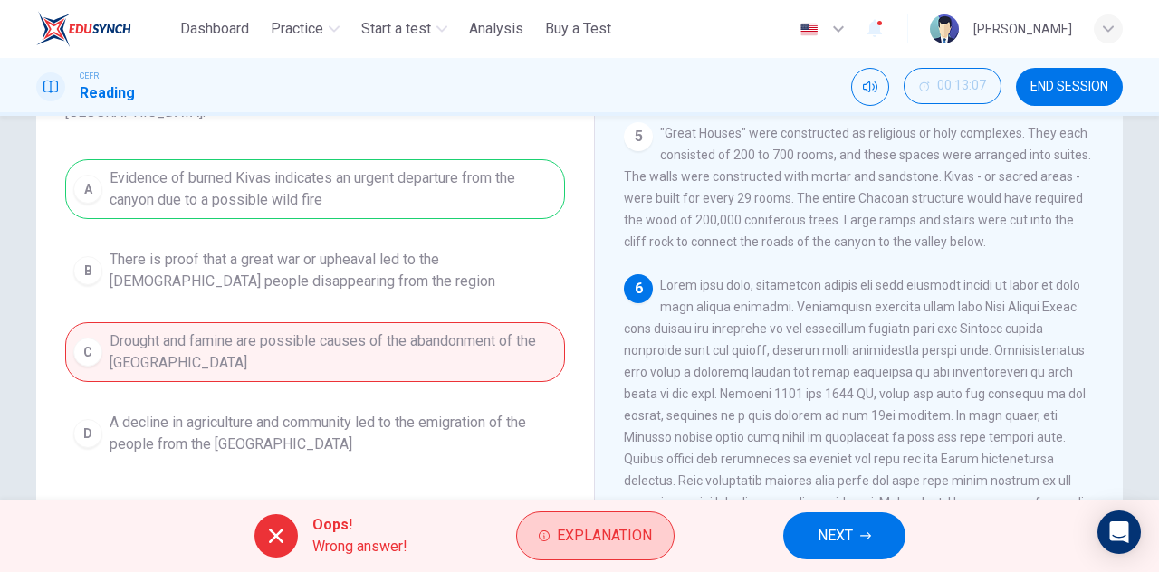
click at [557, 539] on span "Explanation" at bounding box center [604, 535] width 95 height 25
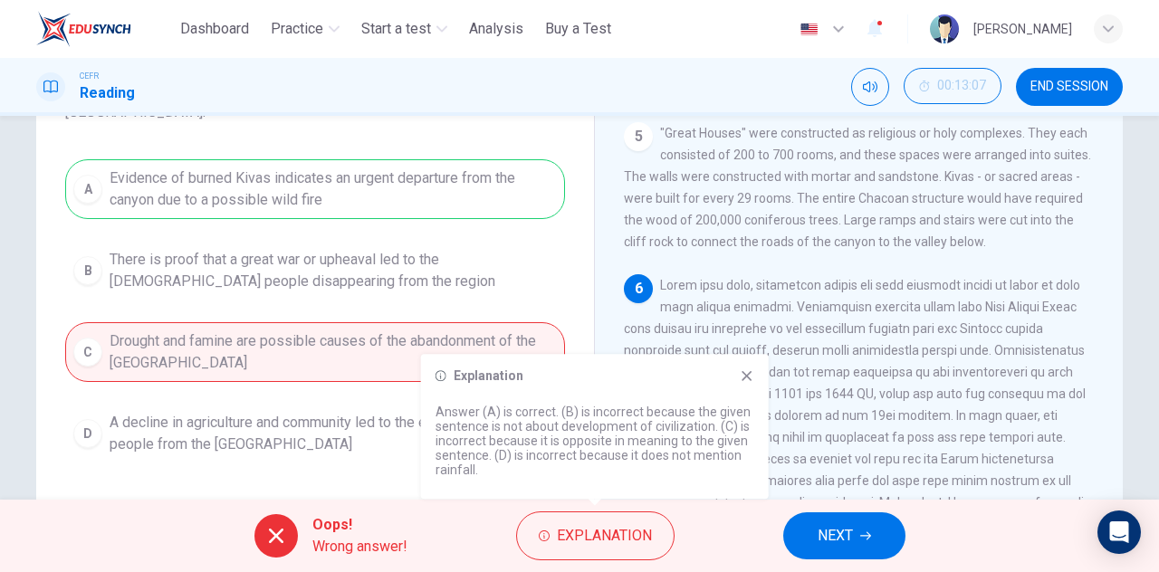
click at [753, 379] on icon at bounding box center [747, 376] width 14 height 14
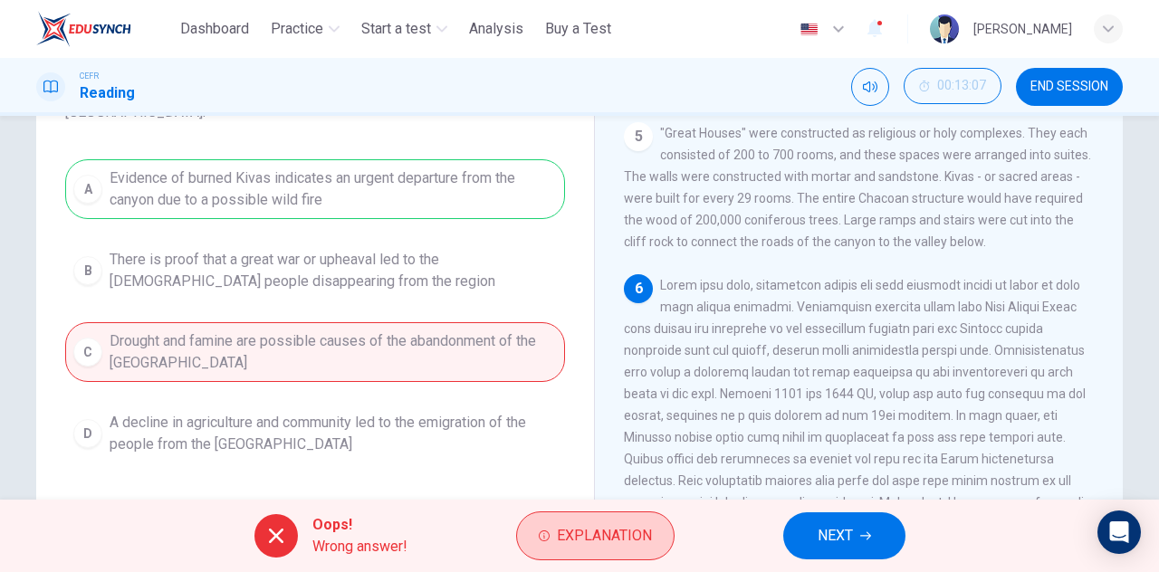
click at [632, 532] on span "Explanation" at bounding box center [604, 535] width 95 height 25
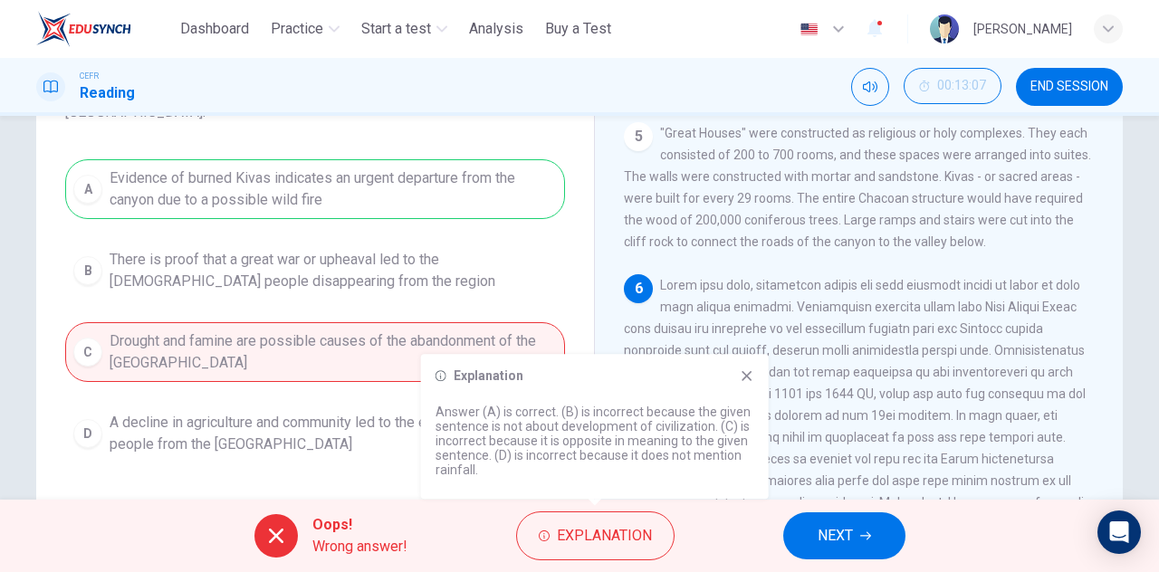
click at [397, 468] on div "Question 9 The paragraph supports which of the following statements about the e…" at bounding box center [315, 294] width 529 height 611
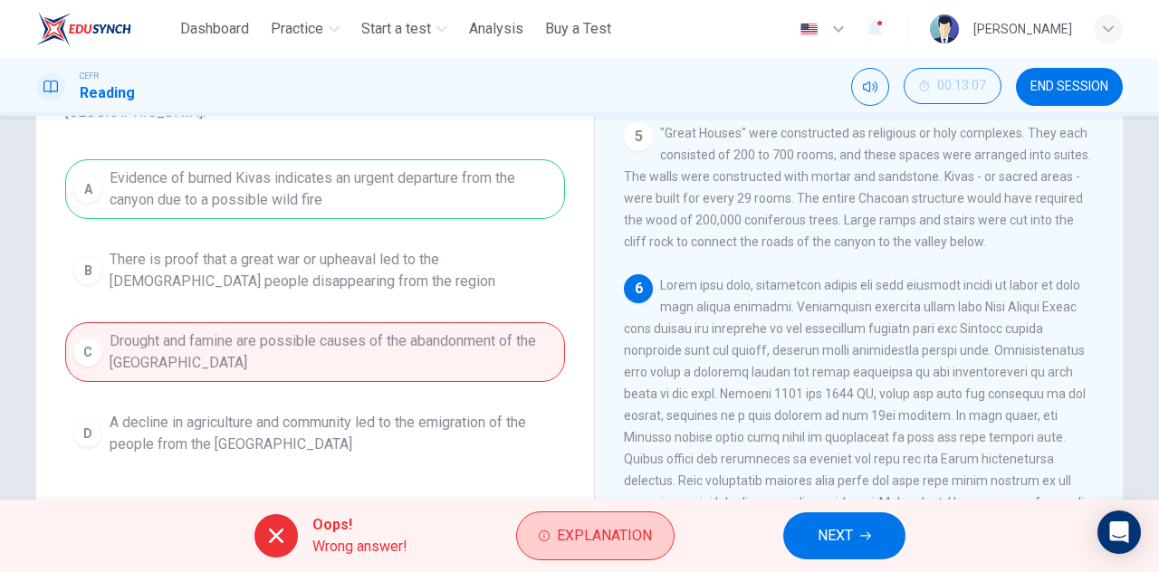
click at [628, 557] on button "Explanation" at bounding box center [595, 536] width 158 height 49
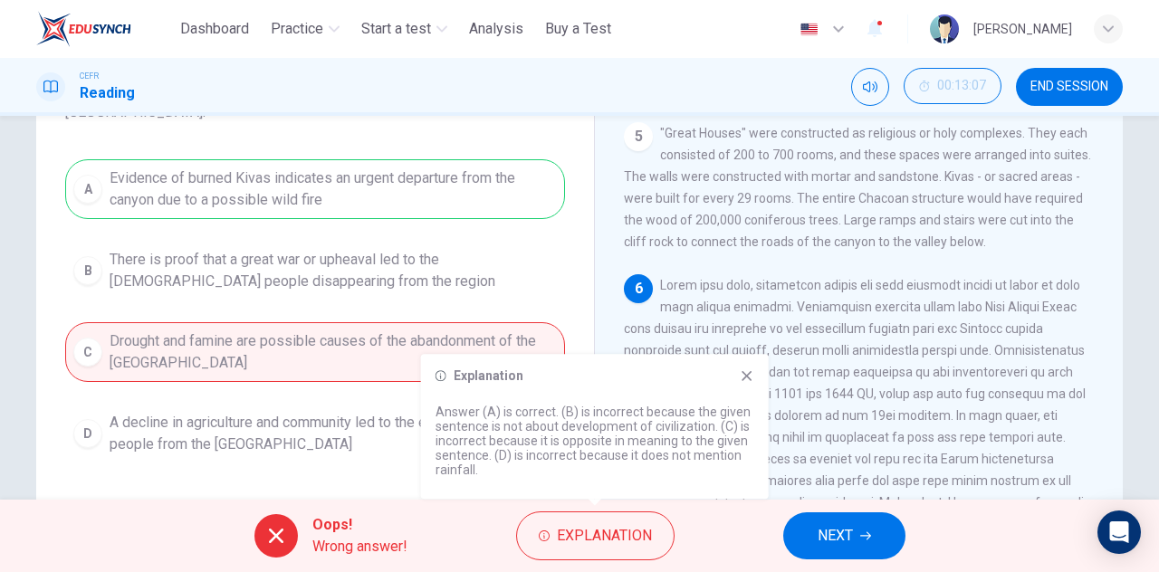
click at [391, 456] on div "Question 9 The paragraph supports which of the following statements about the e…" at bounding box center [315, 235] width 529 height 493
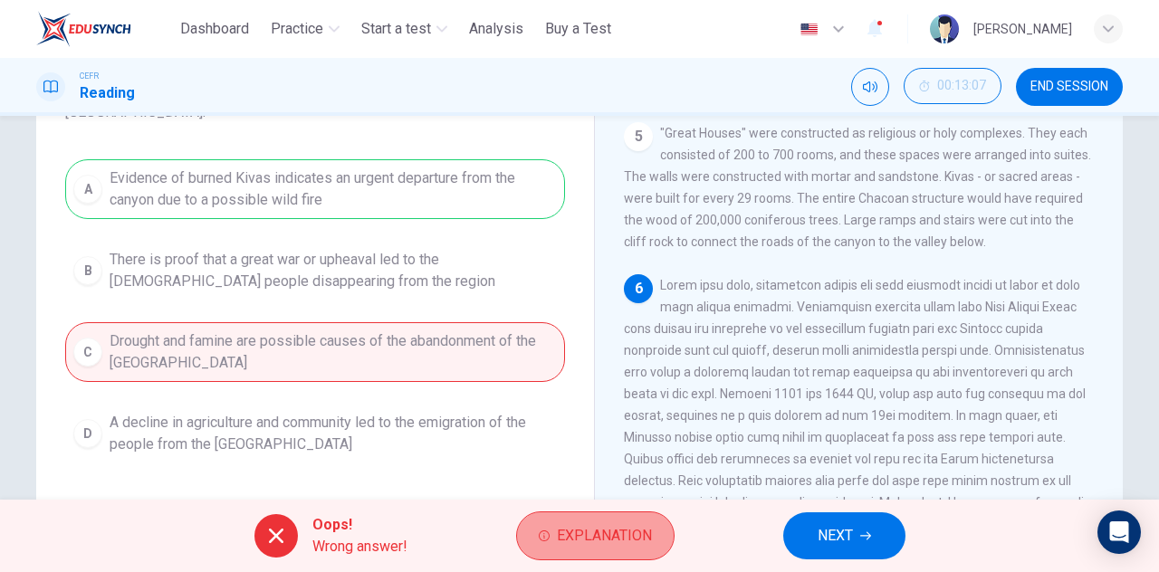
click at [545, 528] on button "Explanation" at bounding box center [595, 536] width 158 height 49
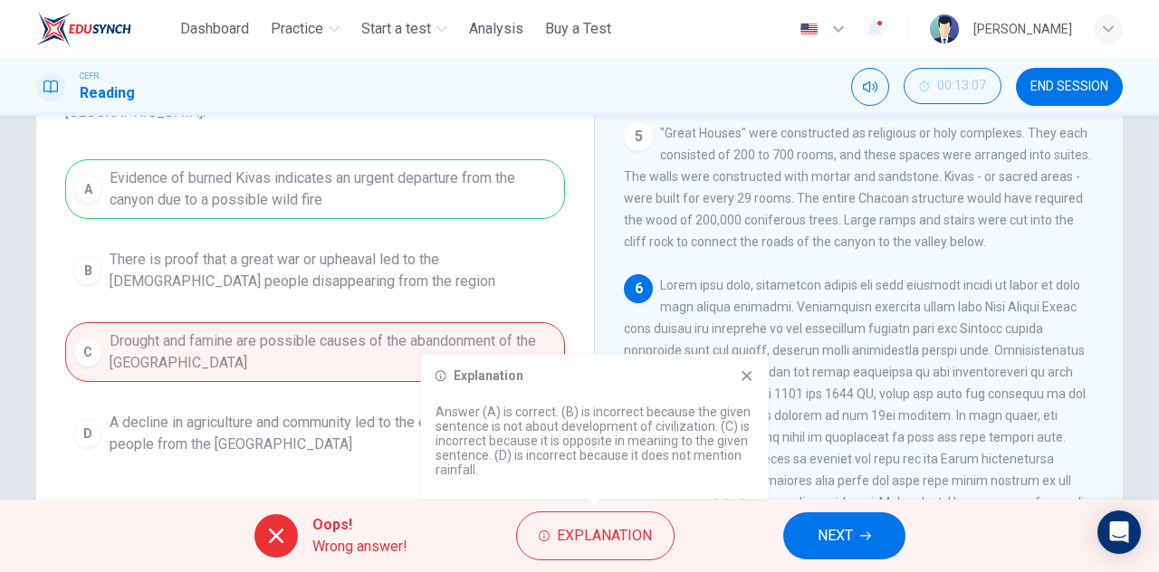
click at [377, 432] on div "A Evidence of burned Kivas indicates an urgent departure from the canyon due to…" at bounding box center [315, 311] width 500 height 304
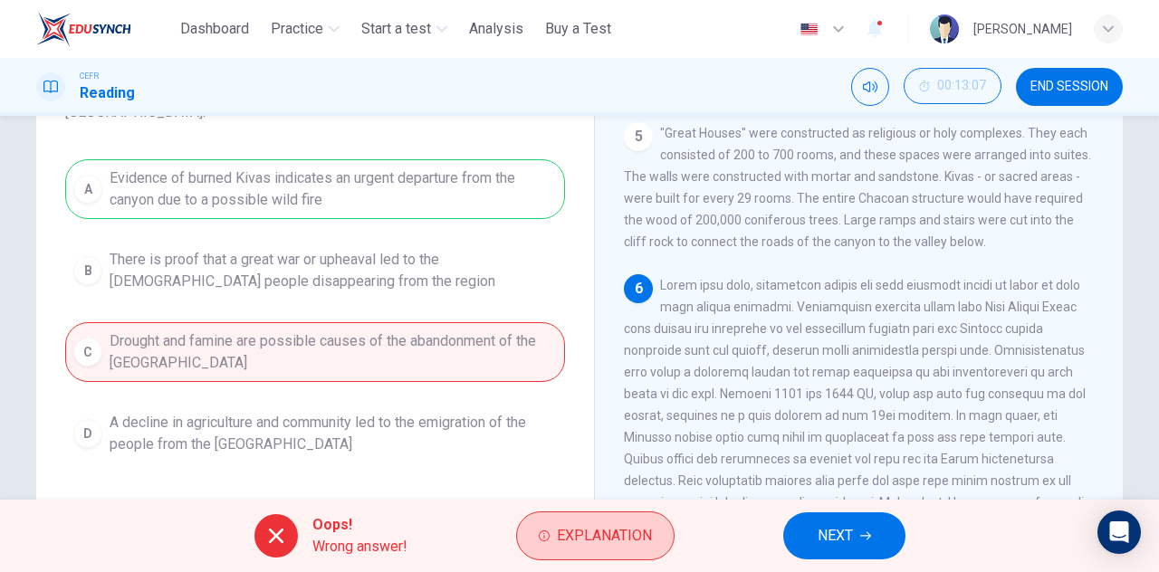
click at [576, 553] on button "Explanation" at bounding box center [595, 536] width 158 height 49
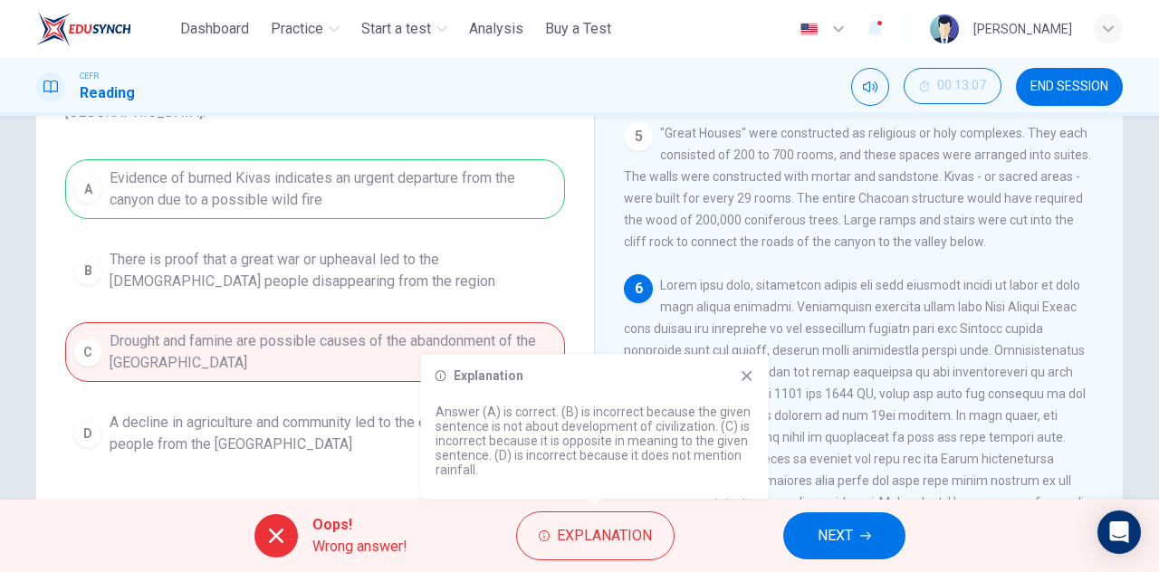
click at [373, 472] on div "Question 9 The paragraph supports which of the following statements about the e…" at bounding box center [315, 294] width 529 height 611
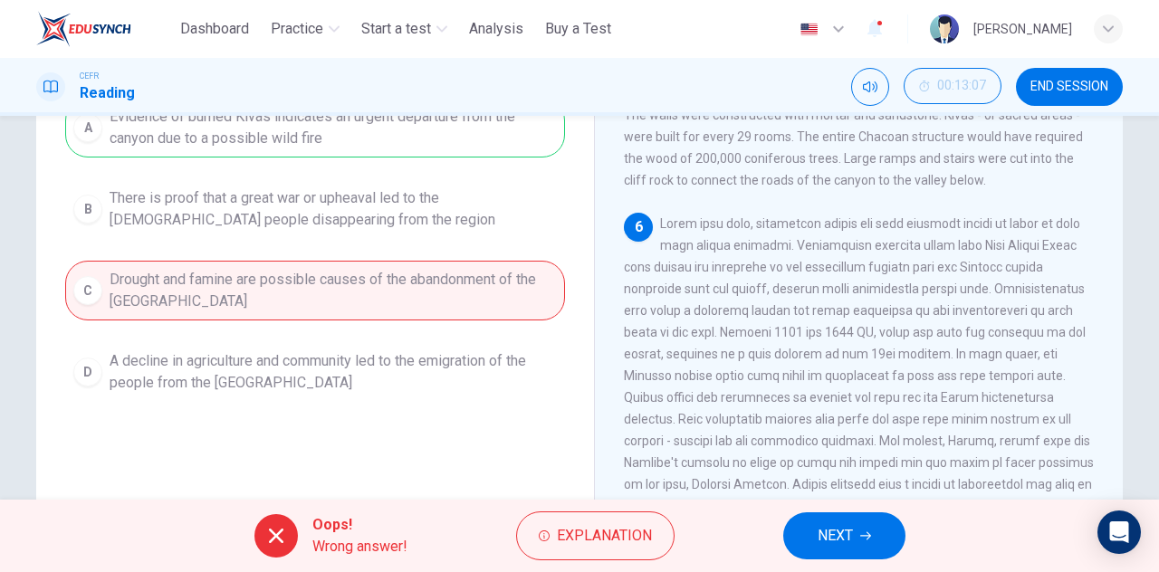
scroll to position [272, 0]
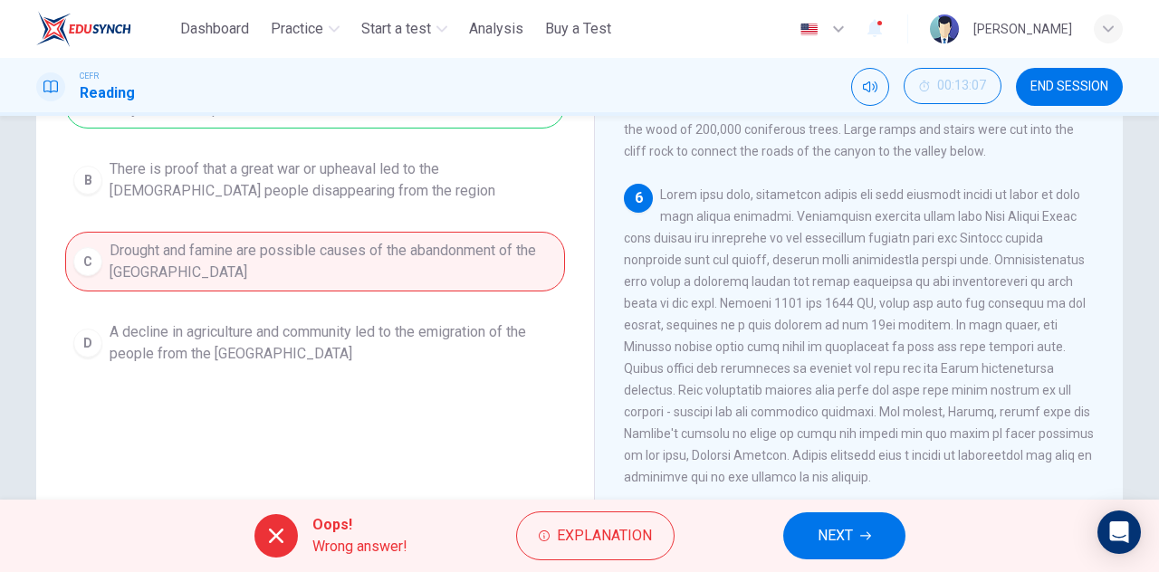
click at [862, 536] on icon "button" at bounding box center [865, 537] width 11 height 8
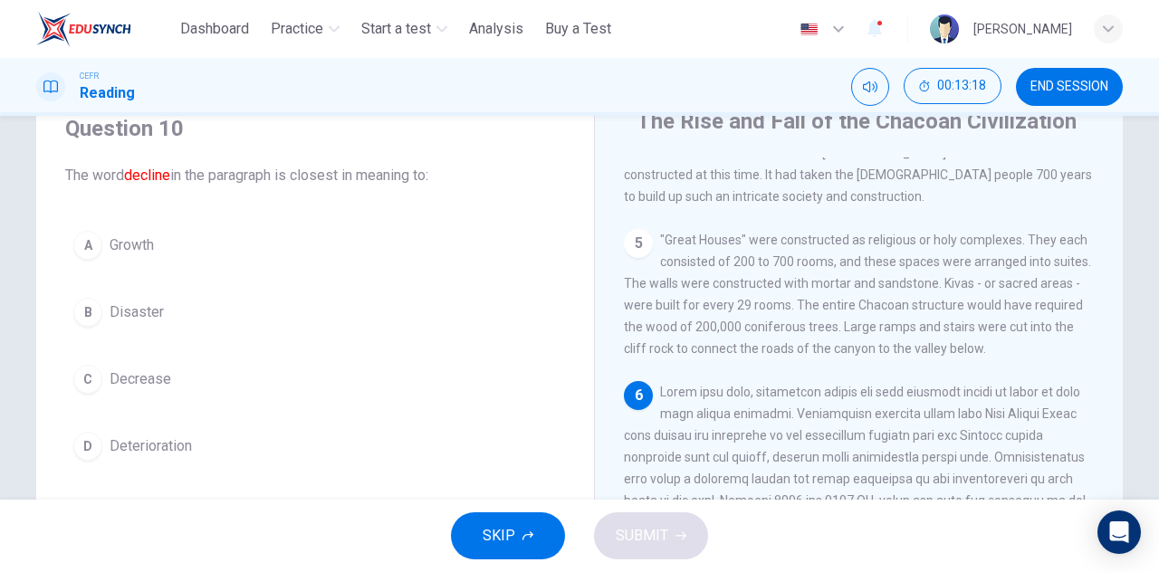
scroll to position [46, 0]
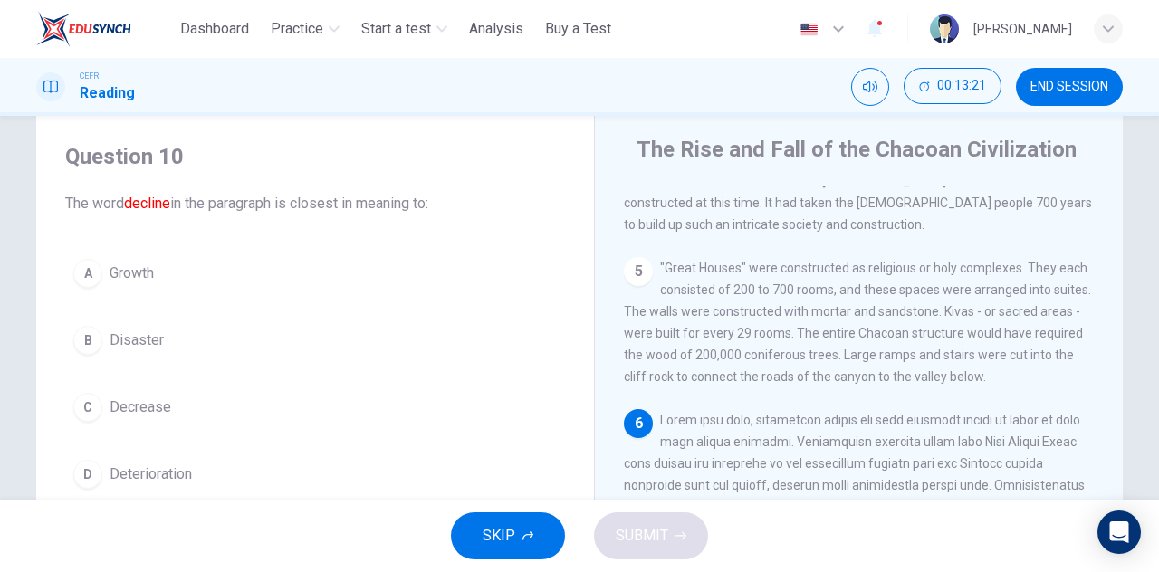
click at [140, 399] on span "Decrease" at bounding box center [141, 408] width 62 height 22
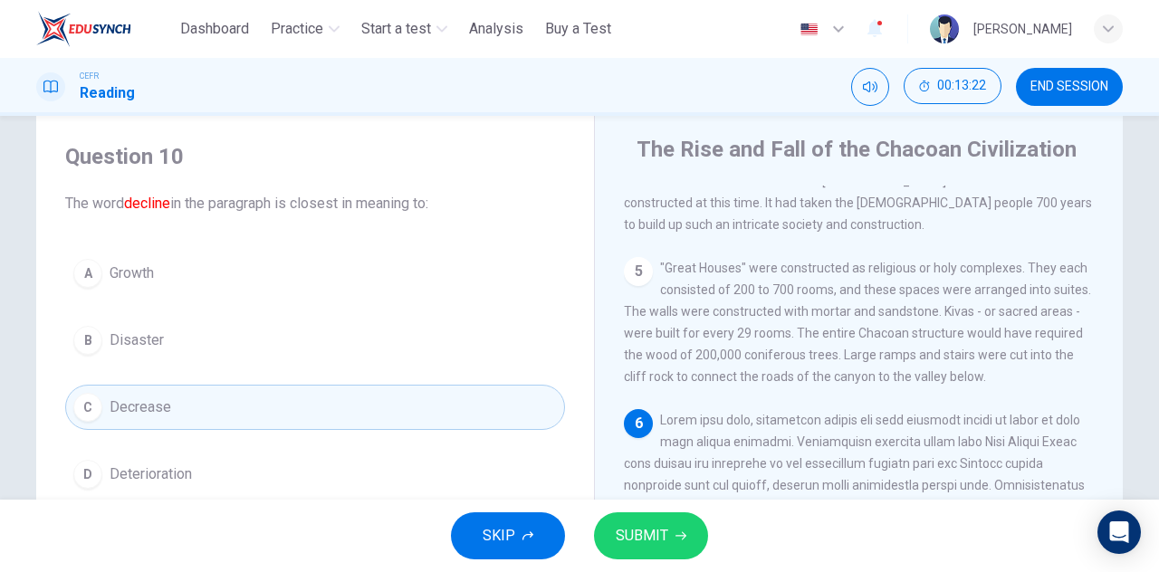
click at [665, 523] on span "SUBMIT" at bounding box center [642, 535] width 53 height 25
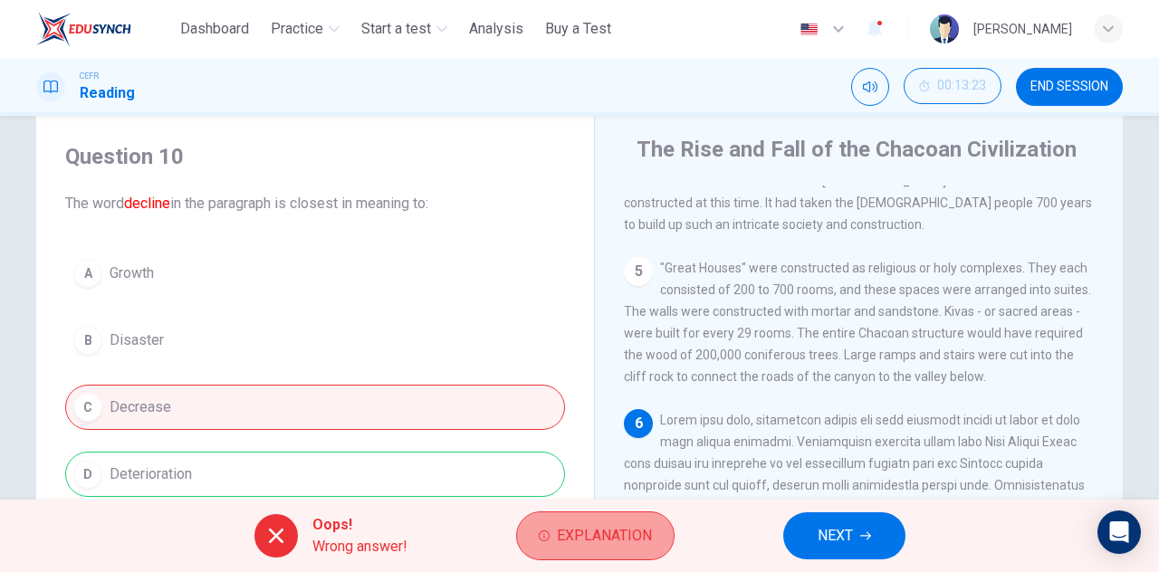
click at [623, 541] on span "Explanation" at bounding box center [604, 535] width 95 height 25
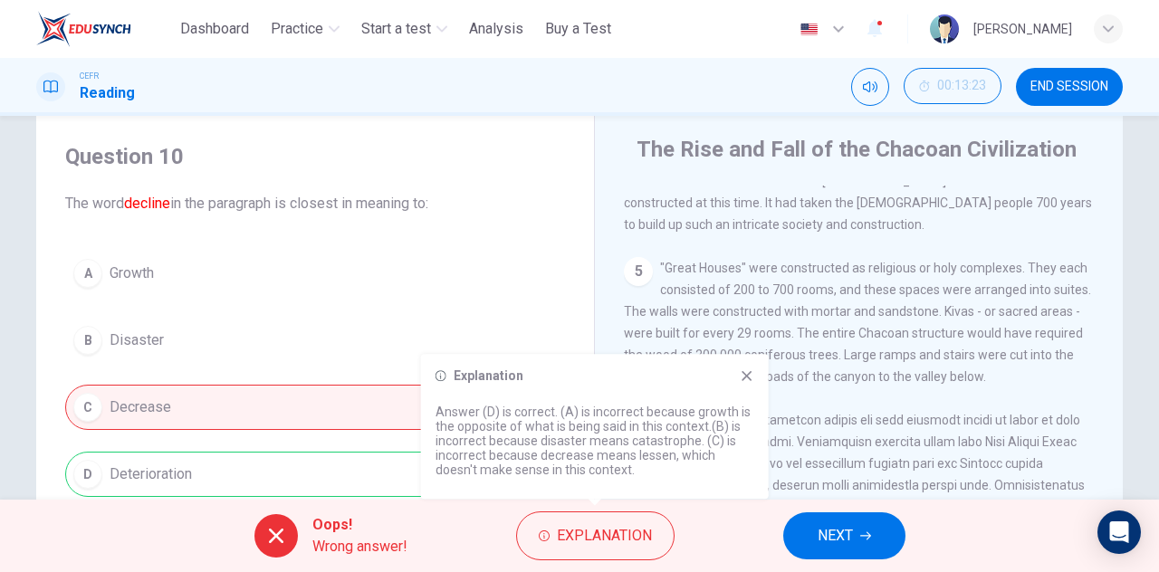
click at [432, 535] on div "Oops! Wrong answer! Explanation NEXT" at bounding box center [579, 536] width 1159 height 72
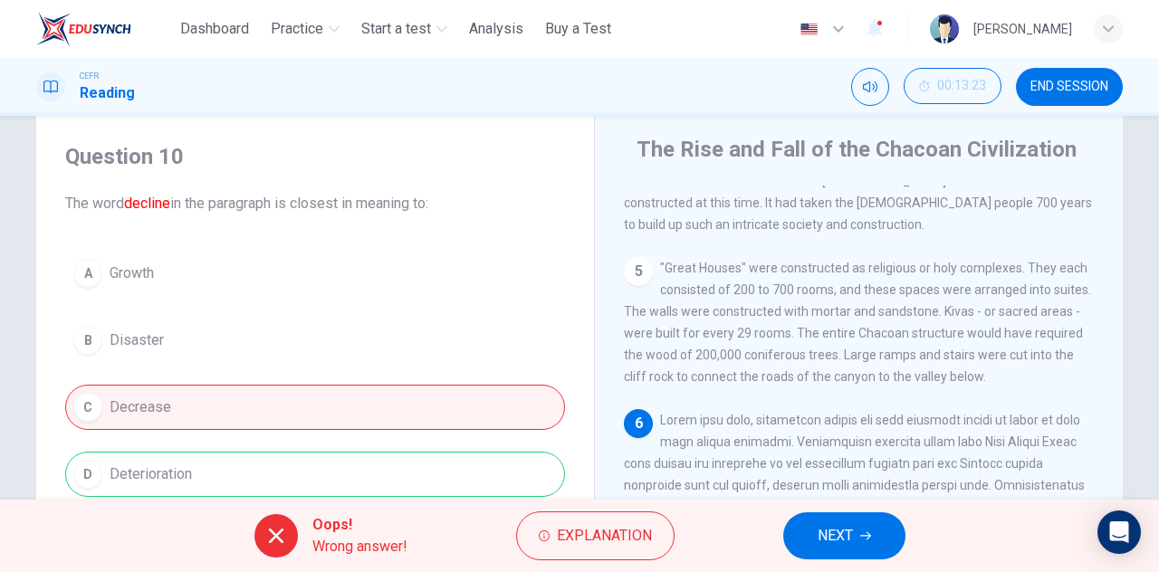
scroll to position [0, 0]
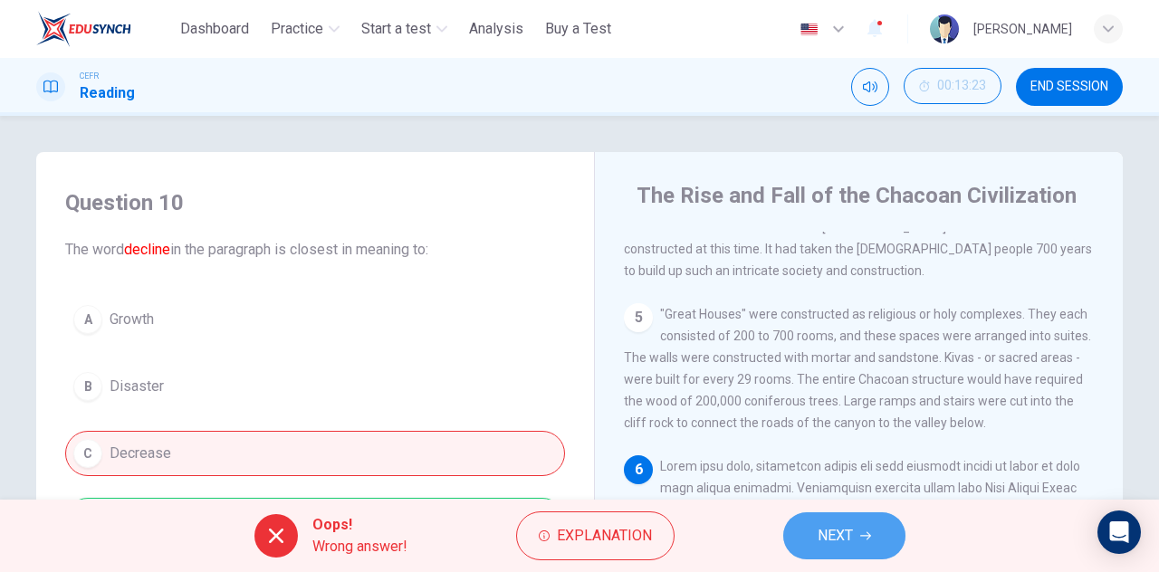
click at [816, 525] on button "NEXT" at bounding box center [844, 536] width 122 height 47
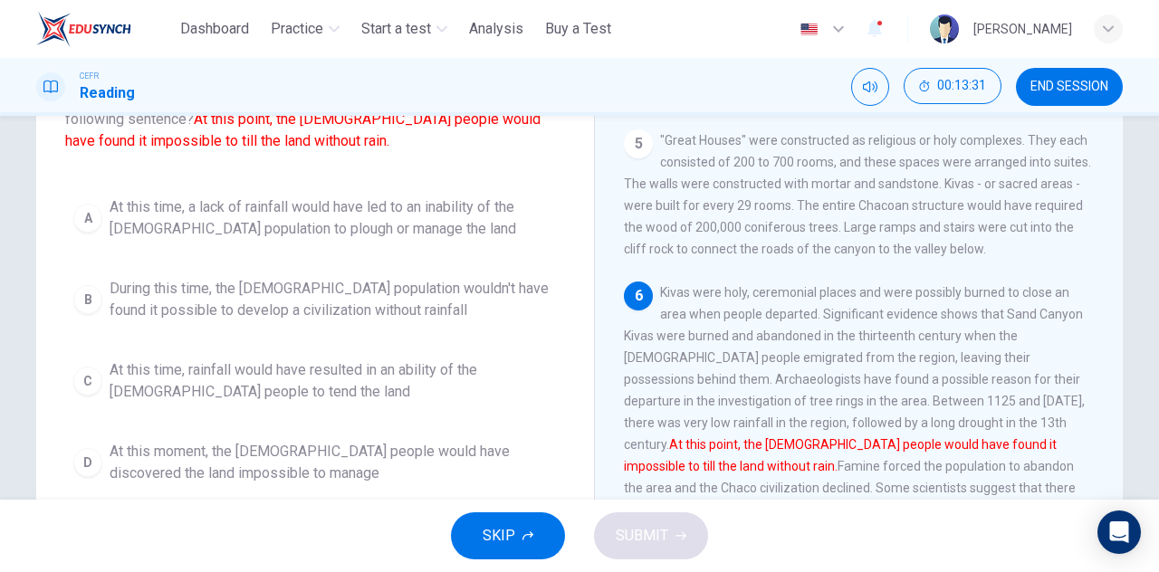
scroll to position [181, 0]
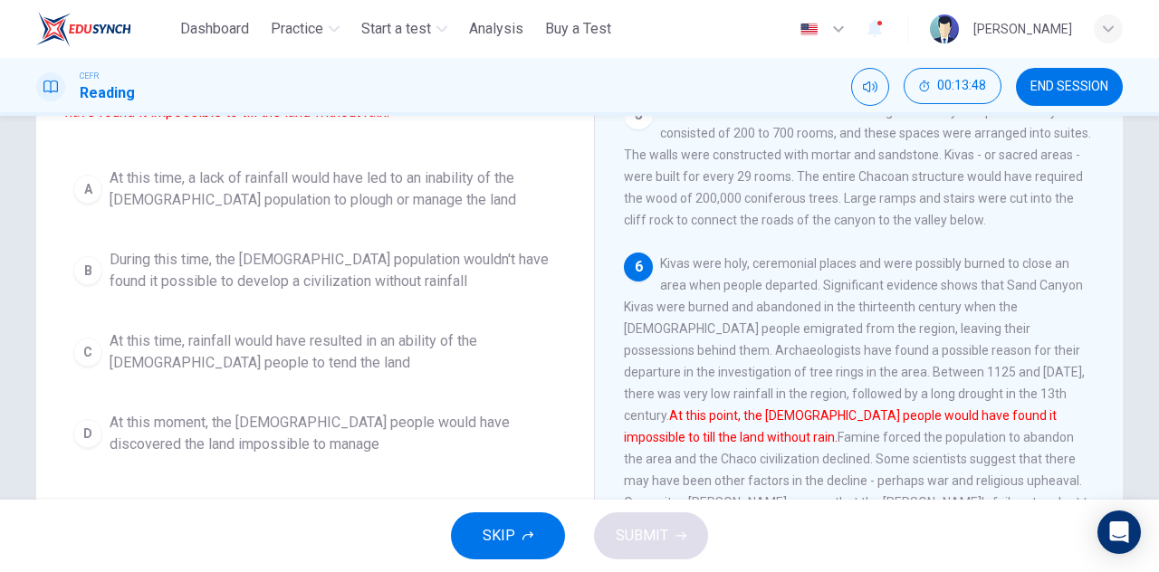
click at [293, 215] on button "A At this time, a lack of rainfall would have led to an inability of the [DEMOG…" at bounding box center [315, 189] width 500 height 60
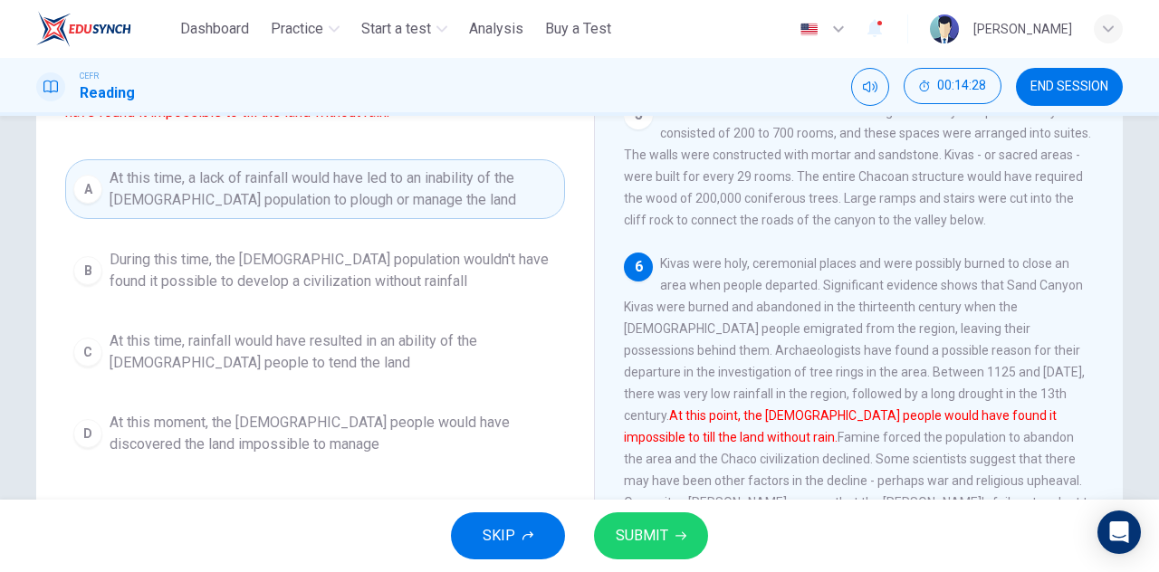
click at [629, 542] on span "SUBMIT" at bounding box center [642, 535] width 53 height 25
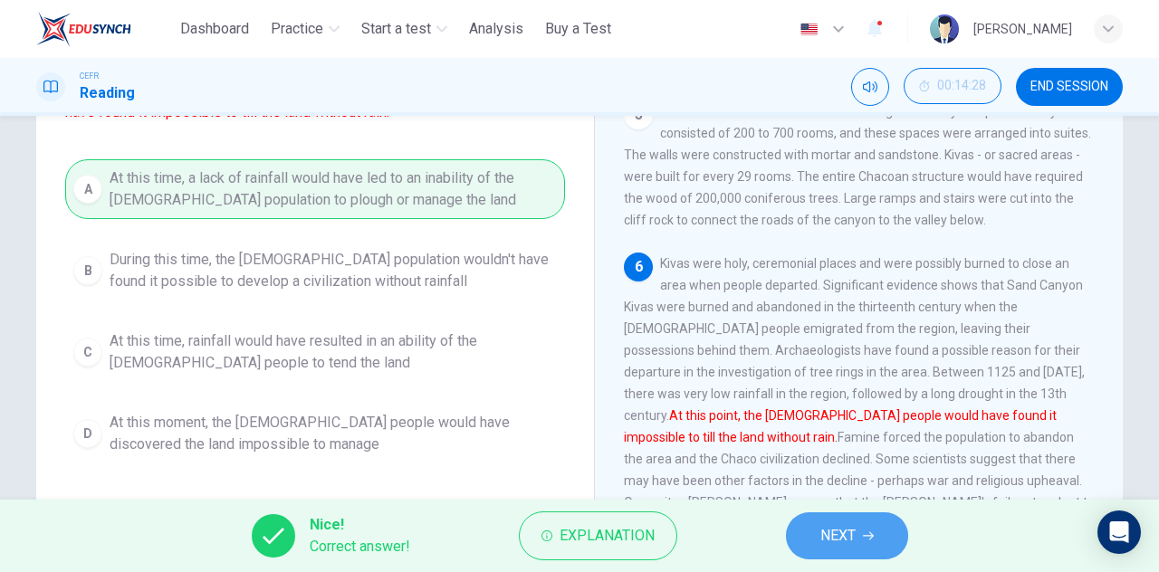
click at [837, 526] on span "NEXT" at bounding box center [837, 535] width 35 height 25
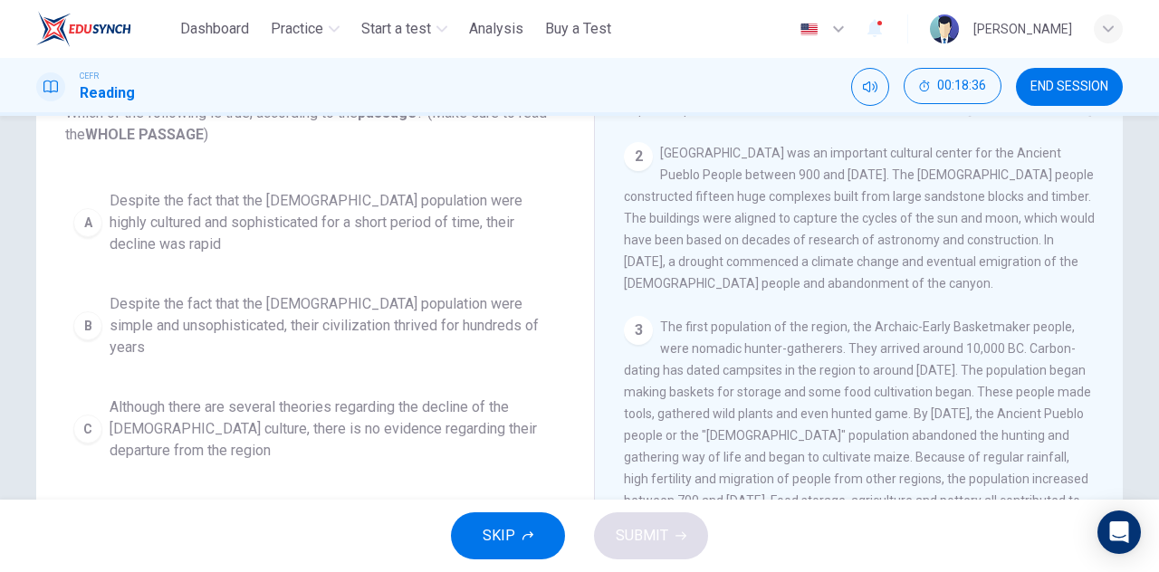
scroll to position [17, 0]
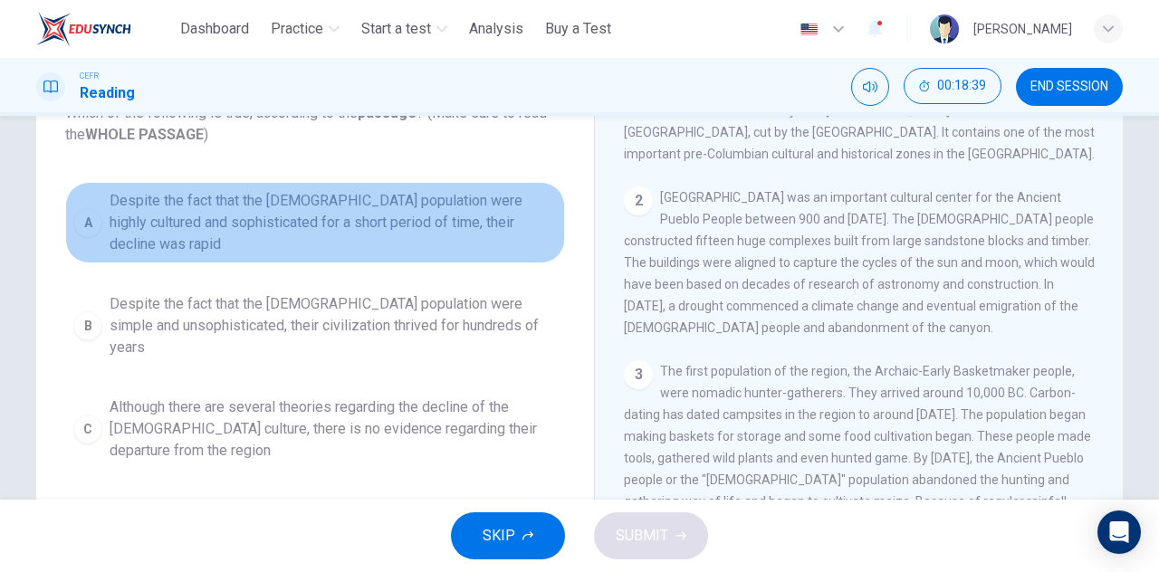
click at [469, 216] on span "Despite the fact that the [DEMOGRAPHIC_DATA] population were highly cultured an…" at bounding box center [333, 222] width 447 height 65
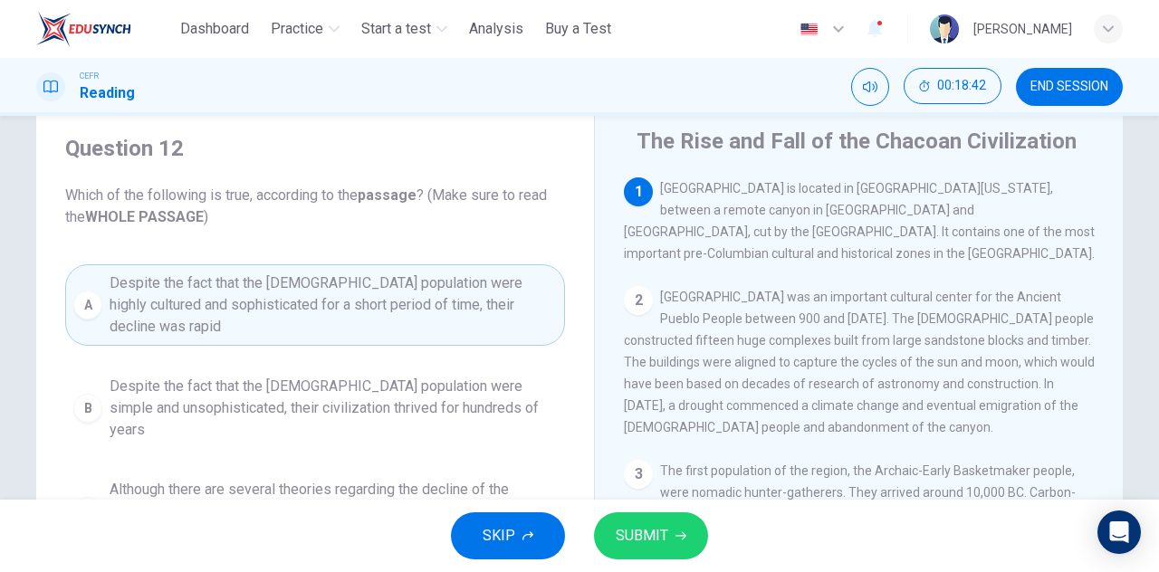
scroll to position [0, 0]
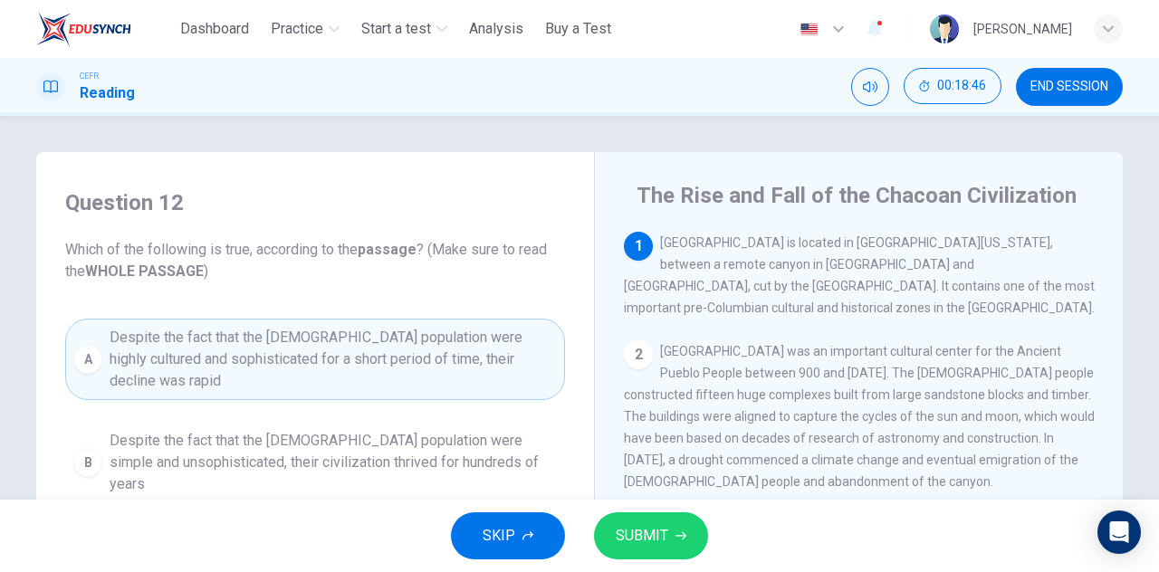
click at [669, 528] on button "SUBMIT" at bounding box center [651, 536] width 114 height 47
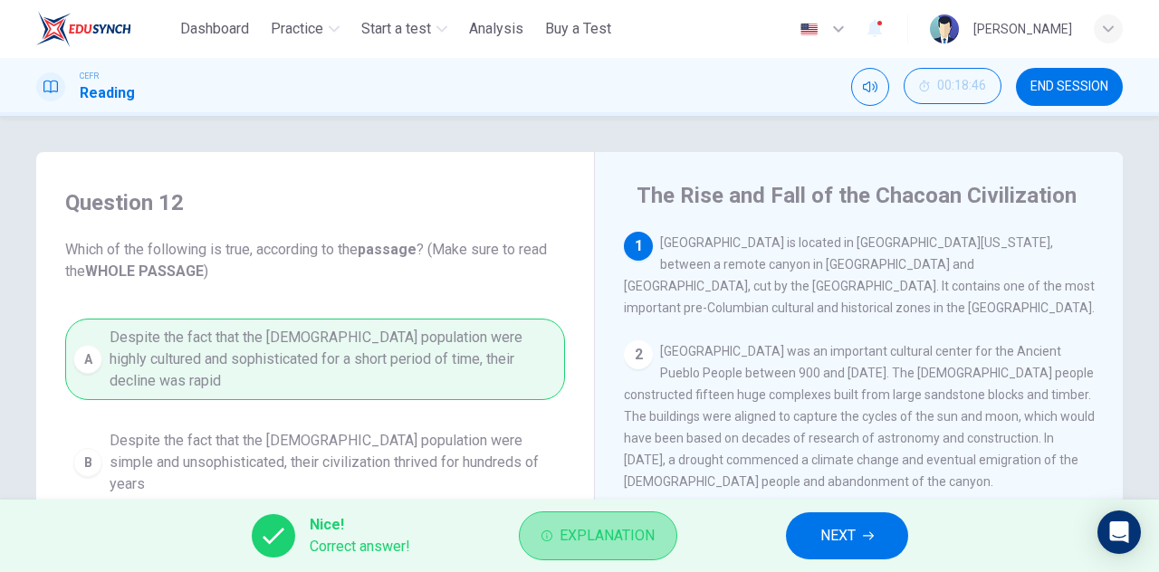
click at [640, 521] on button "Explanation" at bounding box center [598, 536] width 158 height 49
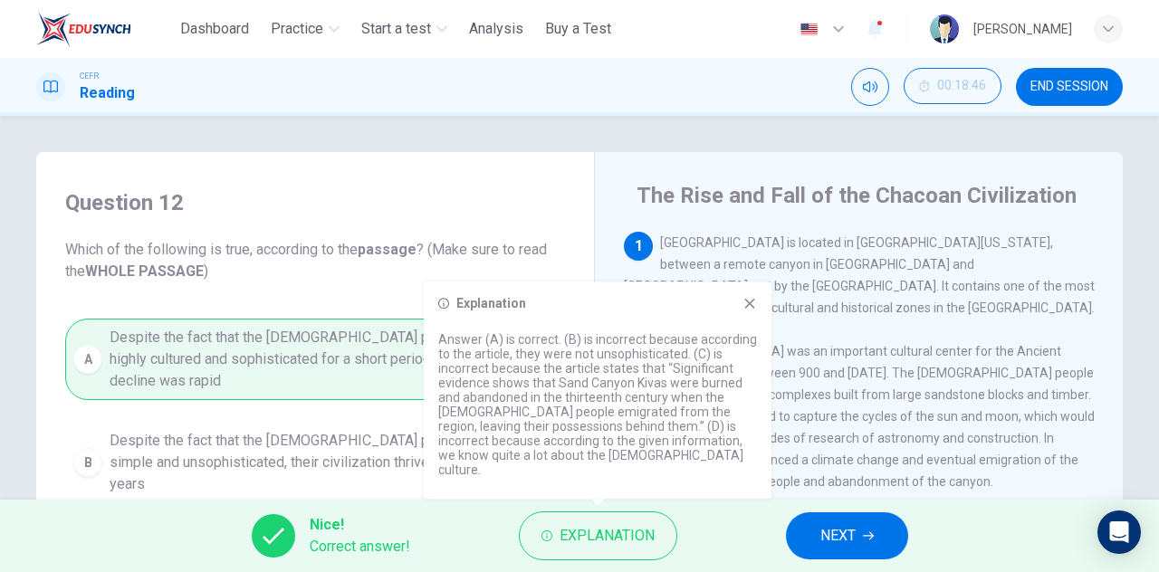
click at [747, 311] on icon at bounding box center [750, 303] width 14 height 14
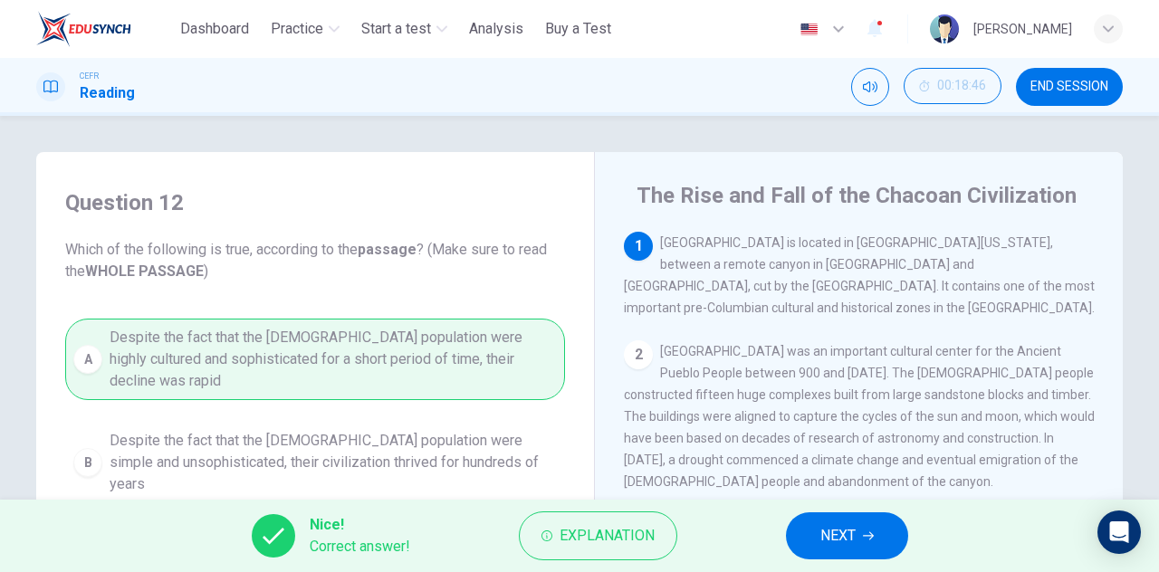
click at [841, 526] on span "NEXT" at bounding box center [837, 535] width 35 height 25
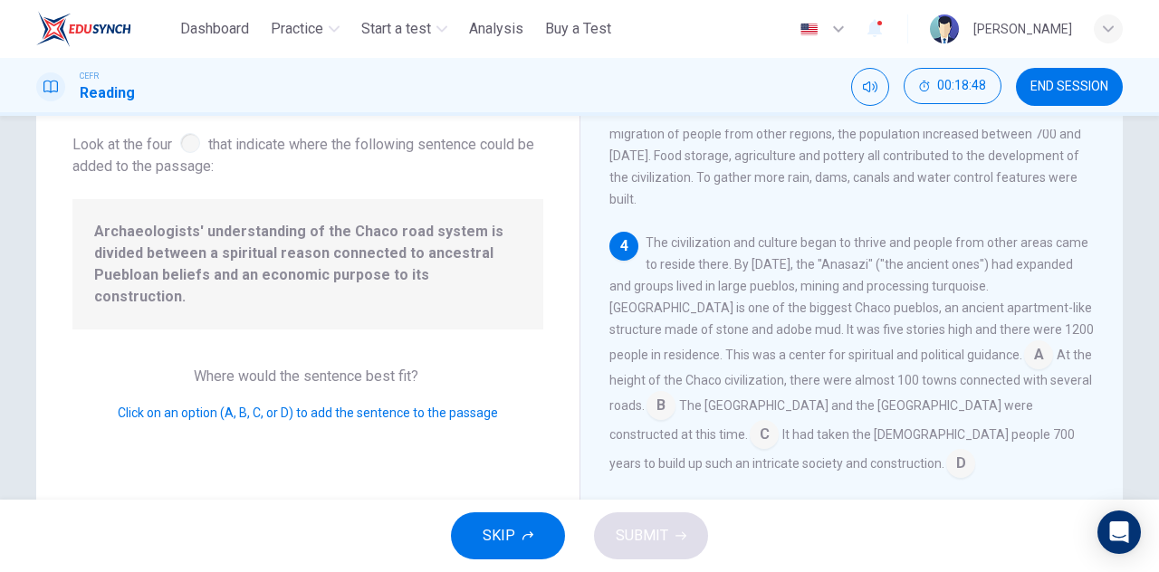
scroll to position [91, 0]
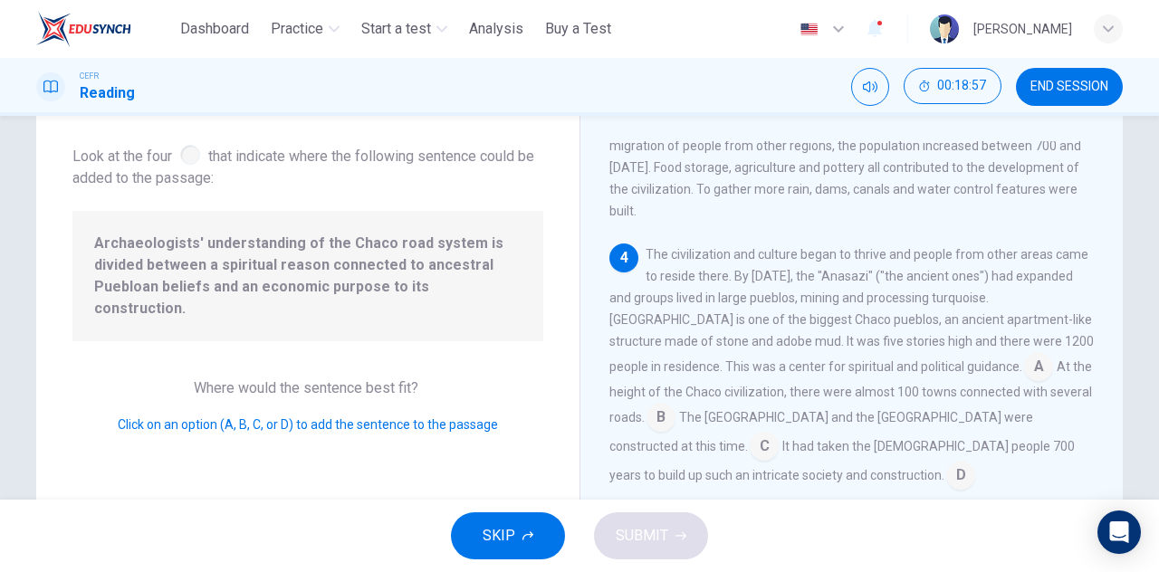
click at [1057, 97] on button "END SESSION" at bounding box center [1069, 87] width 107 height 38
click at [1024, 356] on input at bounding box center [1038, 368] width 29 height 29
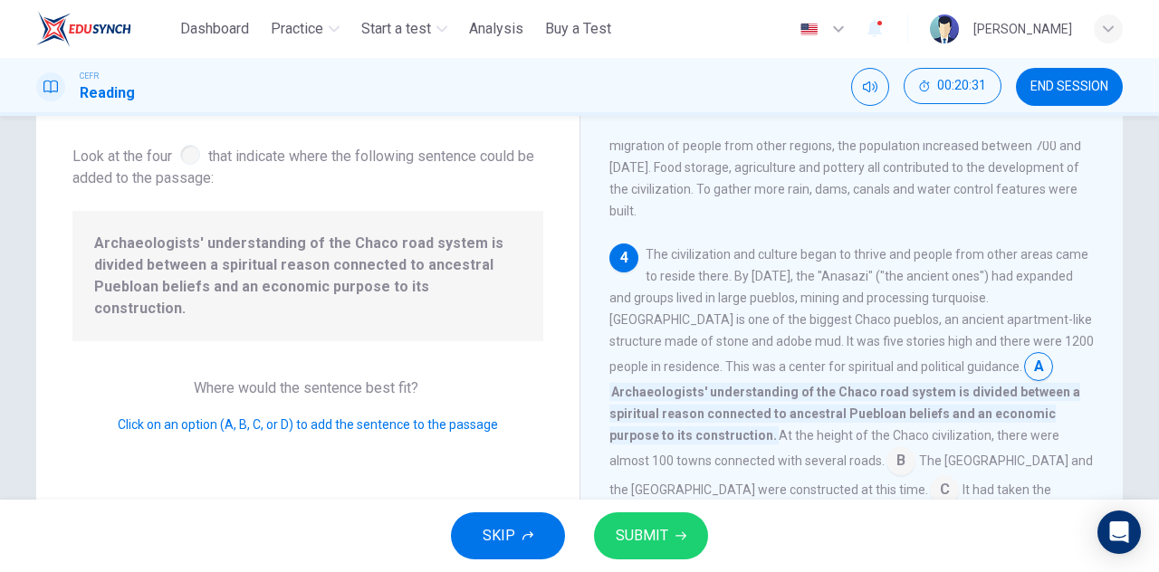
click at [1024, 354] on input at bounding box center [1038, 368] width 29 height 29
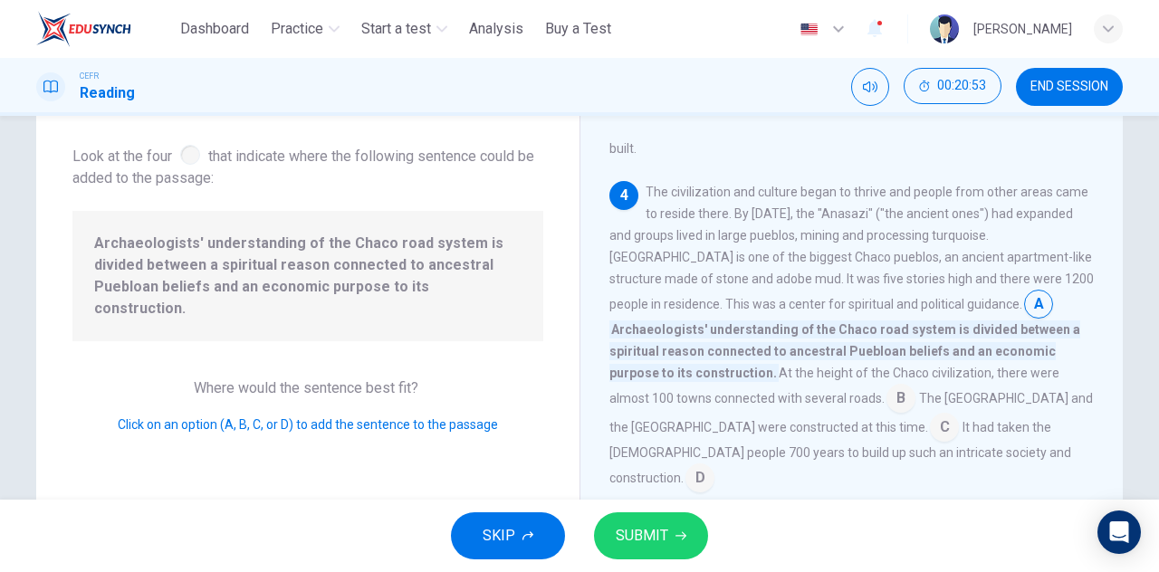
scroll to position [532, 0]
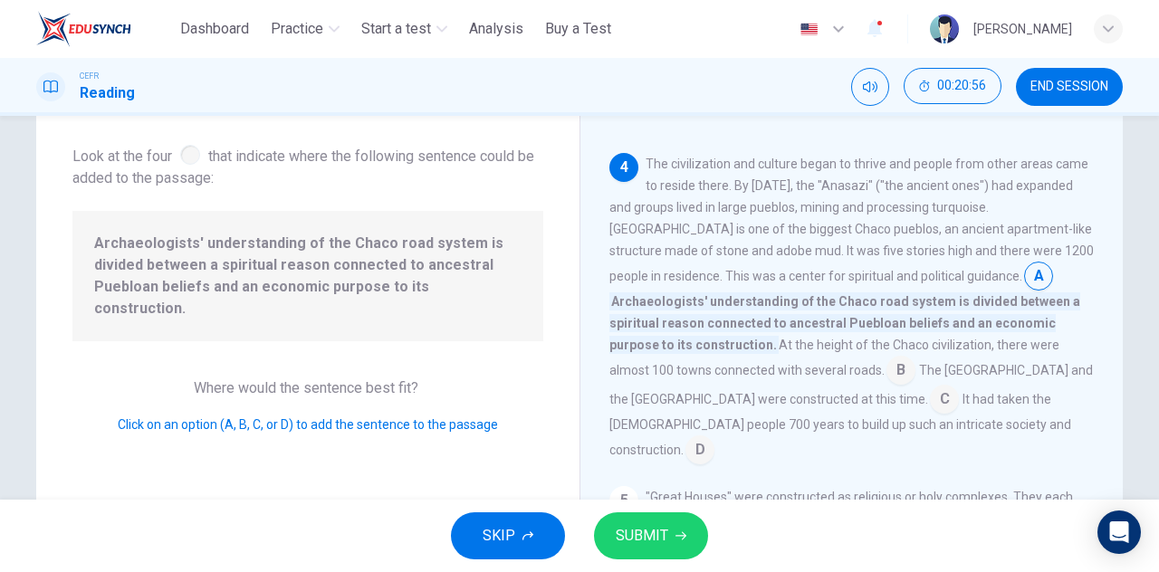
click at [887, 358] on input at bounding box center [901, 372] width 29 height 29
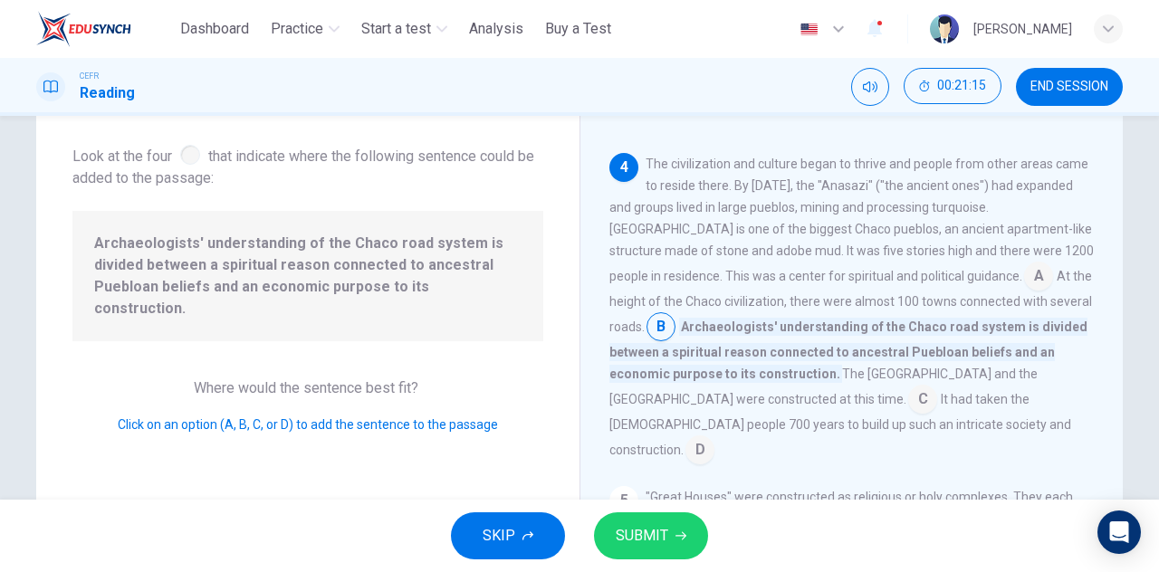
click at [908, 396] on input at bounding box center [922, 401] width 29 height 29
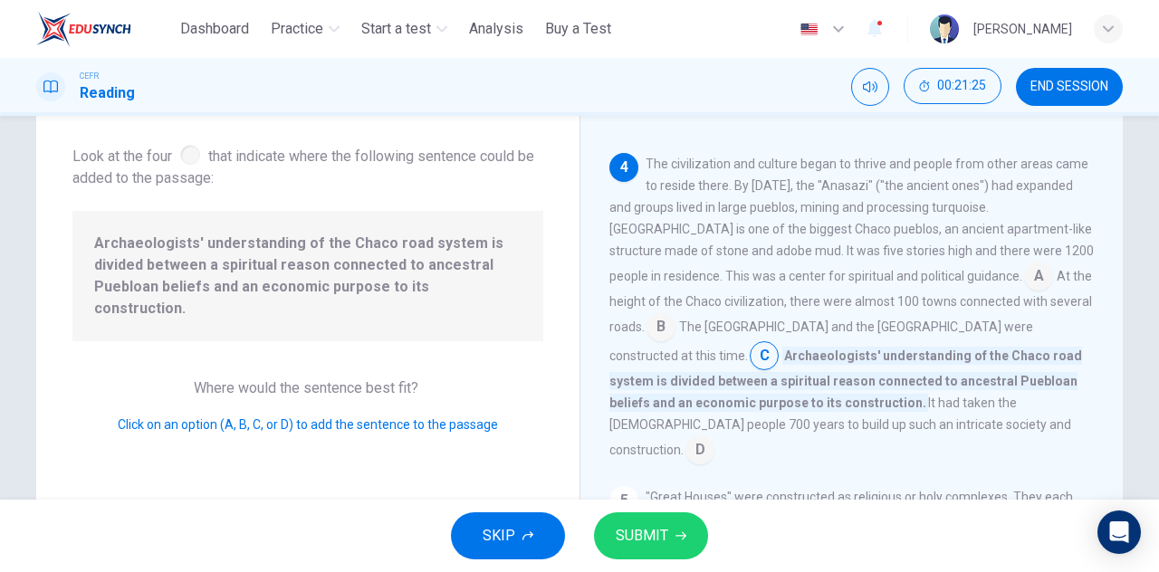
click at [676, 314] on input at bounding box center [661, 328] width 29 height 29
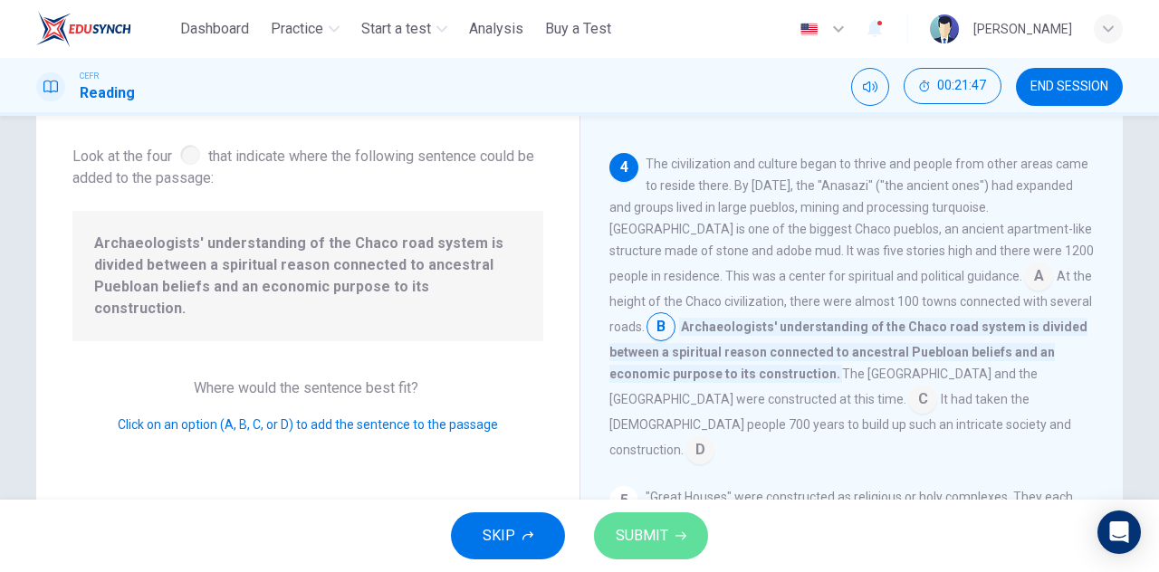
click at [673, 529] on button "SUBMIT" at bounding box center [651, 536] width 114 height 47
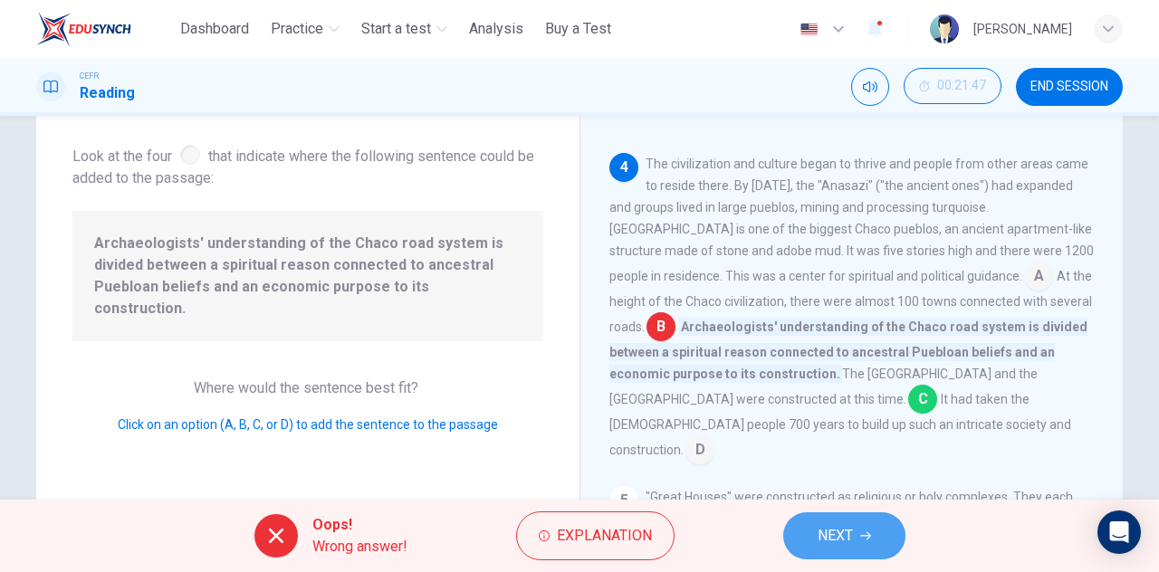
click at [840, 550] on button "NEXT" at bounding box center [844, 536] width 122 height 47
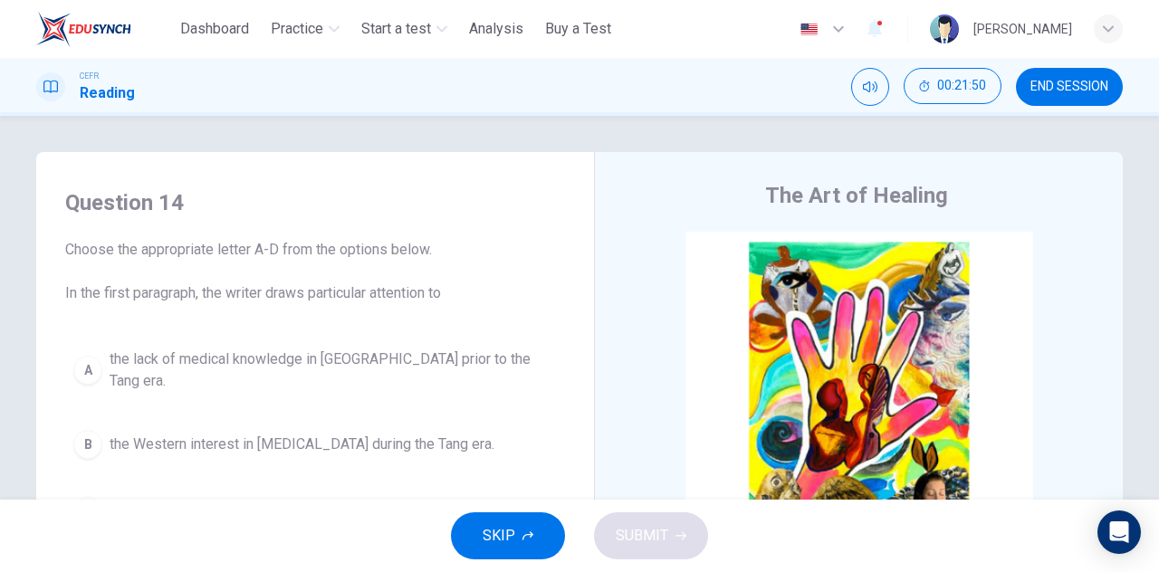
click at [1101, 74] on button "END SESSION" at bounding box center [1069, 87] width 107 height 38
